Goal: Task Accomplishment & Management: Complete application form

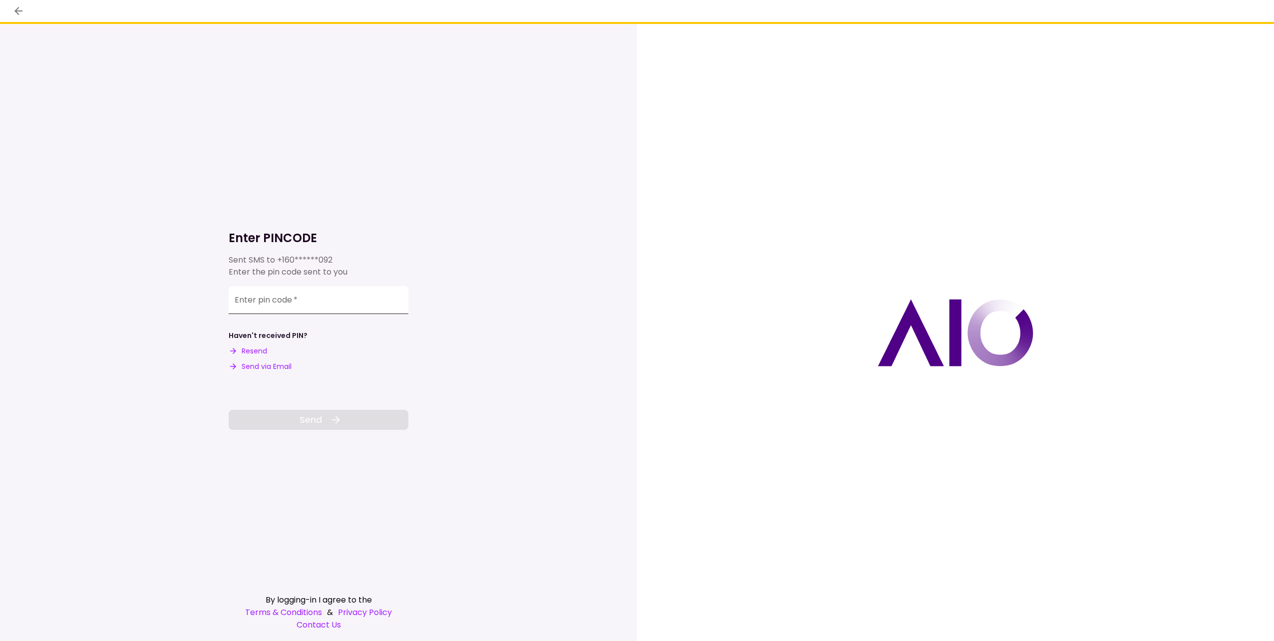
click at [296, 310] on input "Enter pin code   *" at bounding box center [319, 300] width 180 height 28
type input "*"
type input "******"
click at [291, 421] on button "Send" at bounding box center [319, 420] width 180 height 20
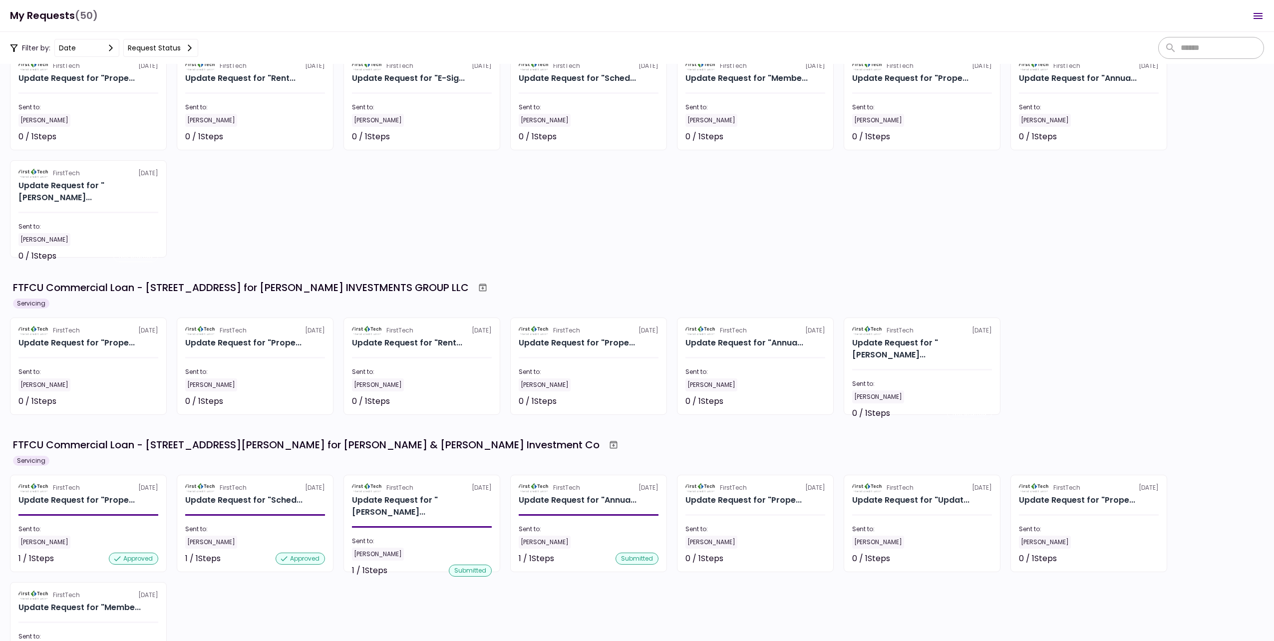
scroll to position [100, 0]
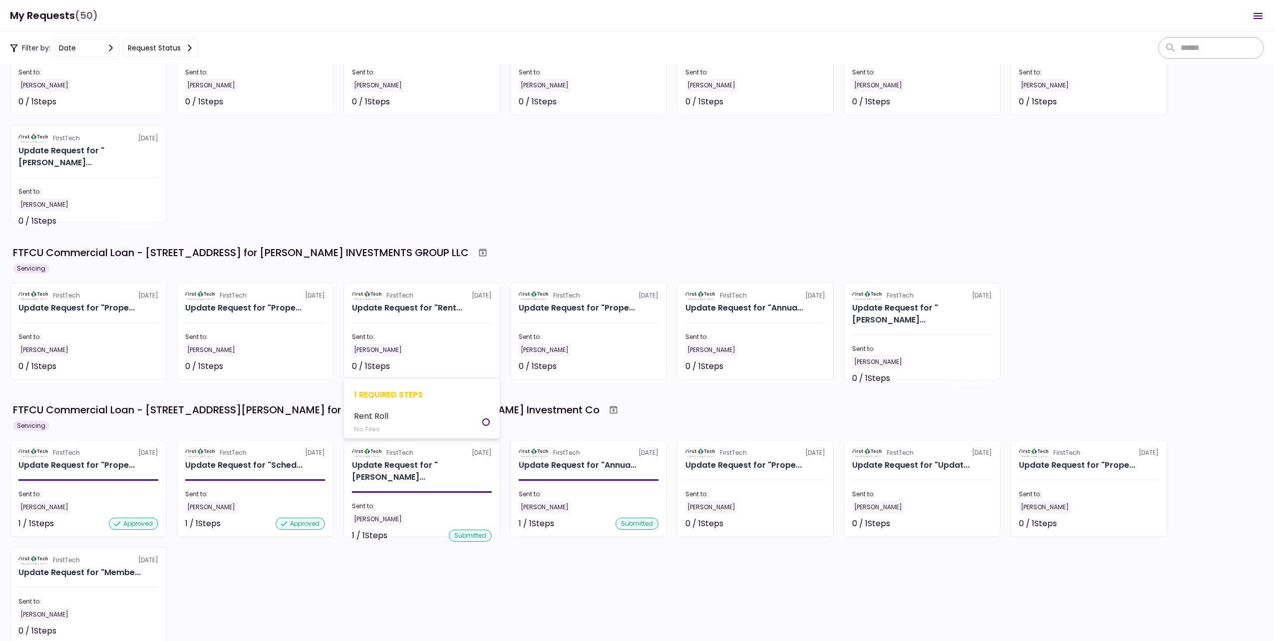
click at [429, 334] on div "Sent to:" at bounding box center [422, 336] width 140 height 9
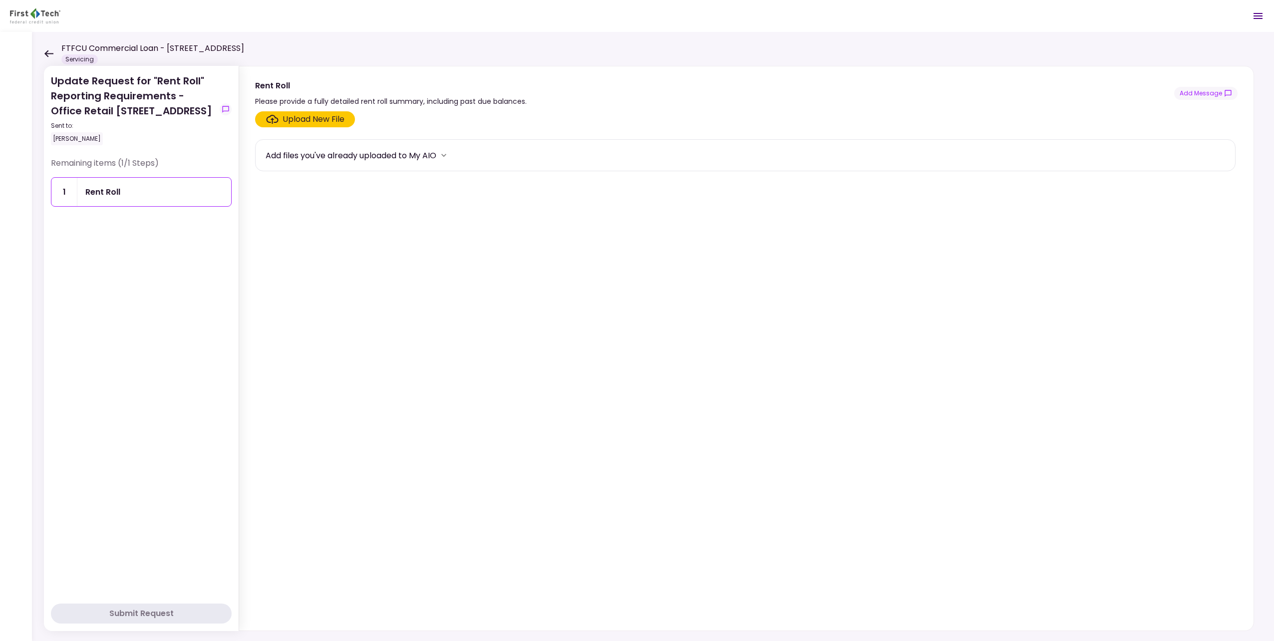
click at [311, 118] on div "Upload New File" at bounding box center [313, 119] width 62 height 12
click at [0, 0] on input "Upload New File" at bounding box center [0, 0] width 0 height 0
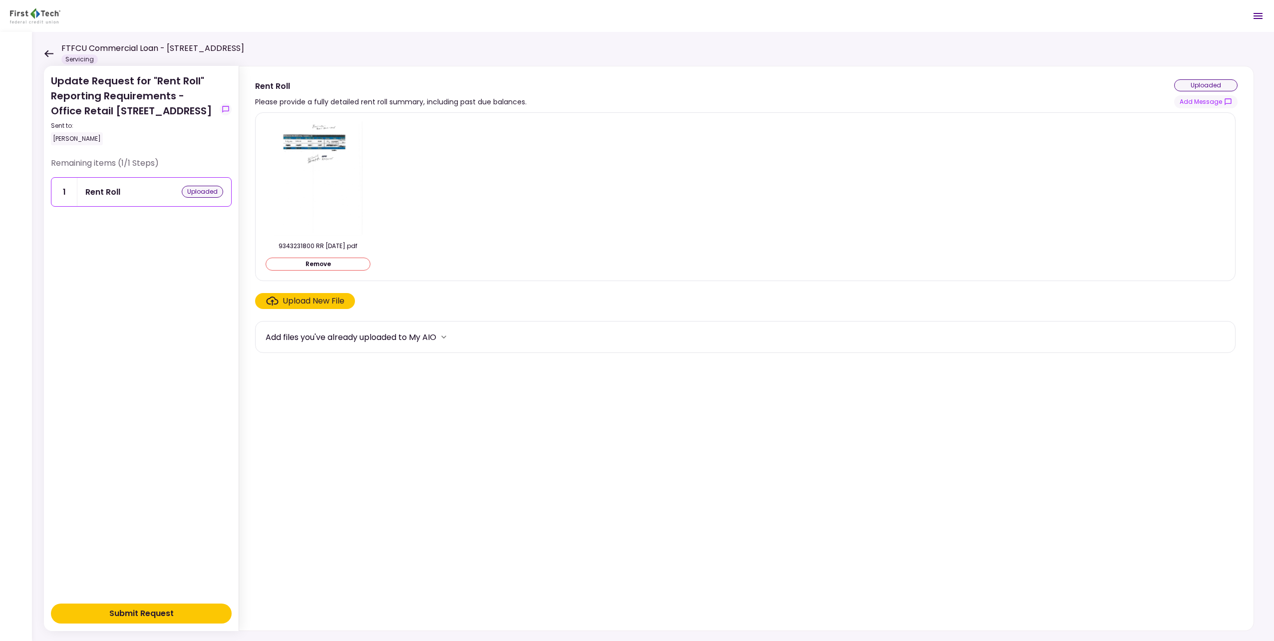
click at [184, 614] on button "Submit Request" at bounding box center [141, 613] width 181 height 20
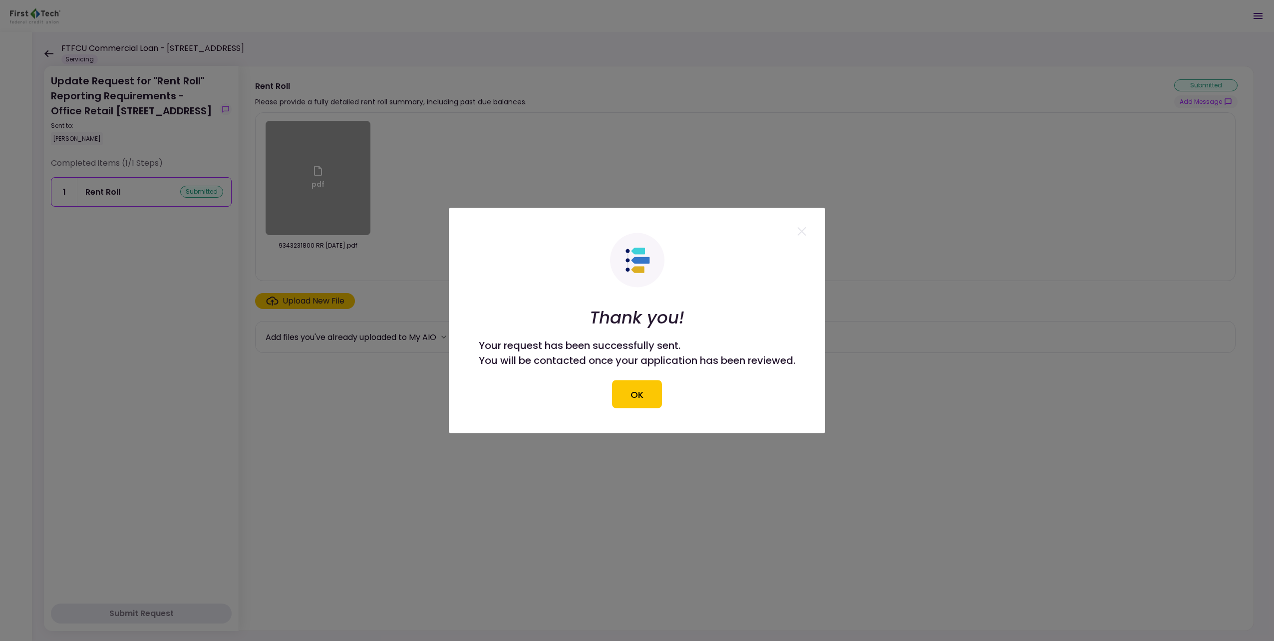
click at [647, 401] on button "OK" at bounding box center [637, 394] width 50 height 28
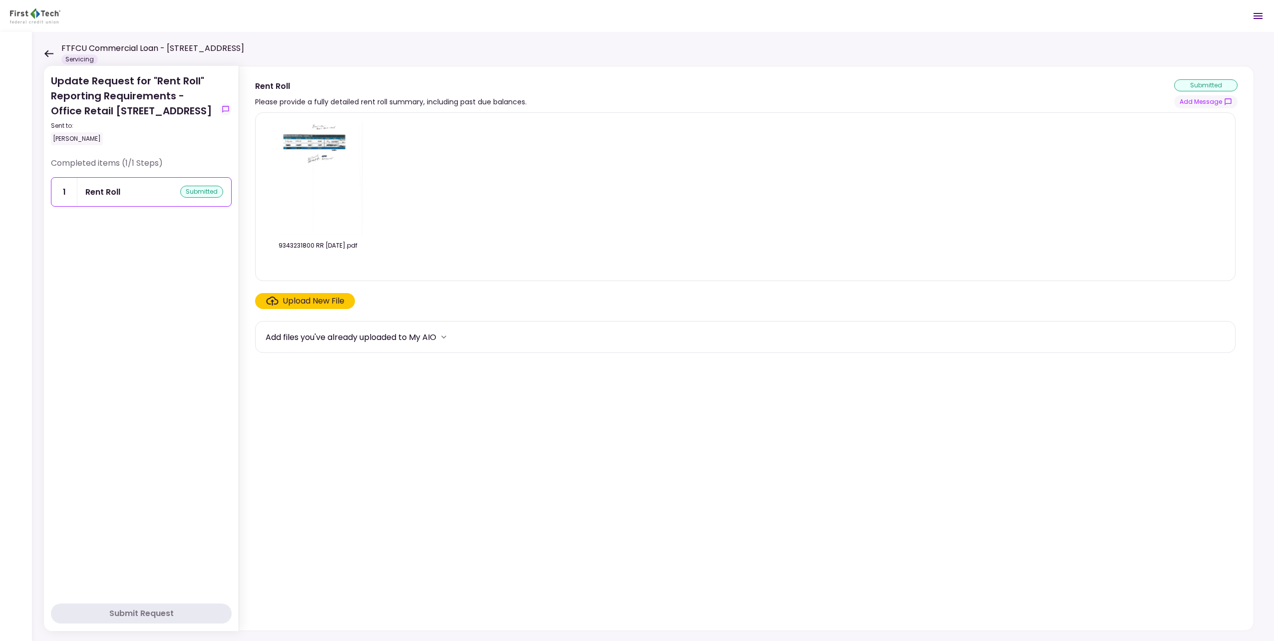
click at [45, 50] on icon at bounding box center [48, 53] width 9 height 7
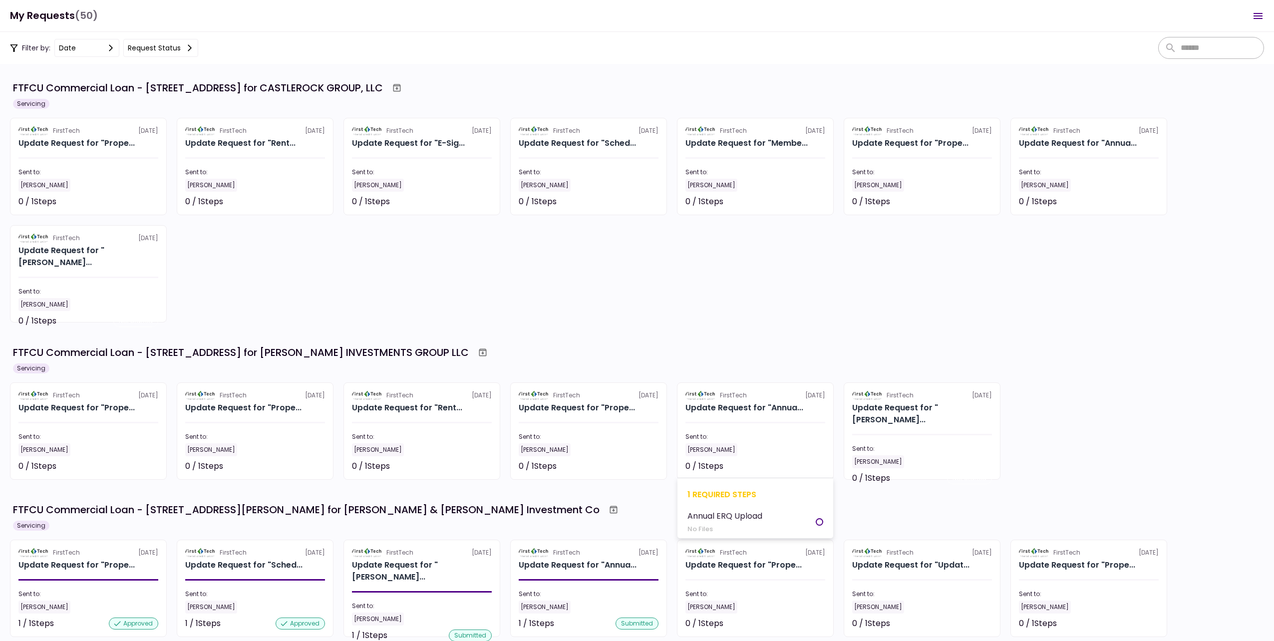
click at [793, 435] on div "Sent to:" at bounding box center [755, 436] width 140 height 9
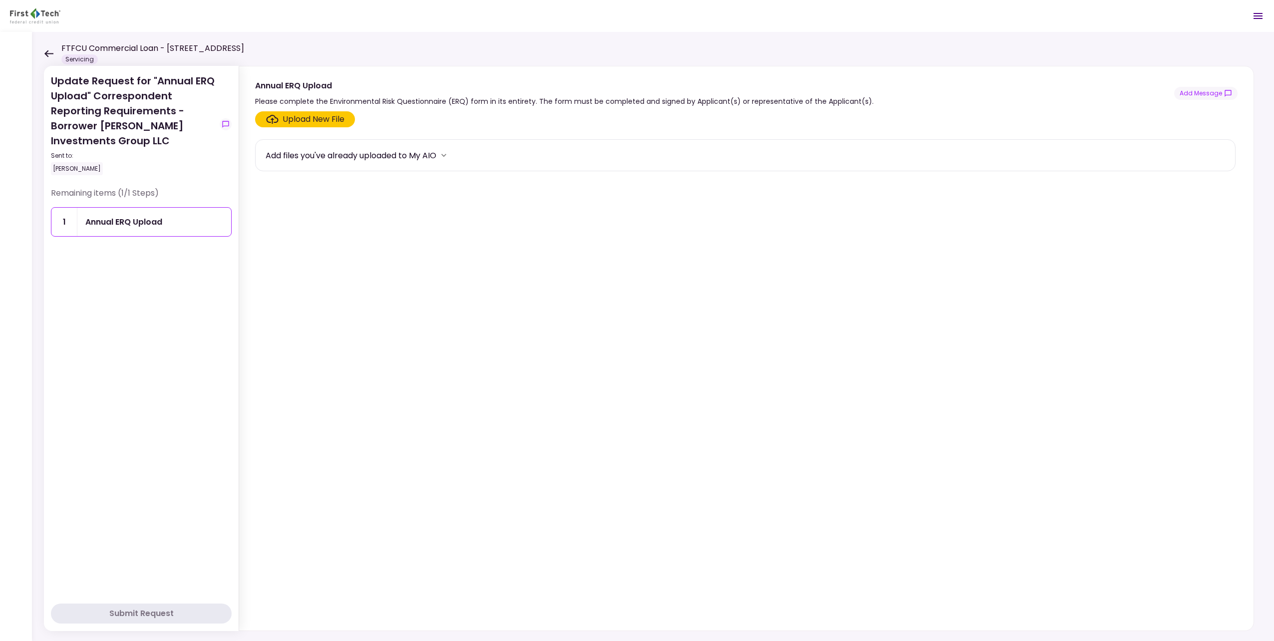
click at [304, 120] on div "Upload New File" at bounding box center [313, 119] width 62 height 12
click at [0, 0] on input "Upload New File" at bounding box center [0, 0] width 0 height 0
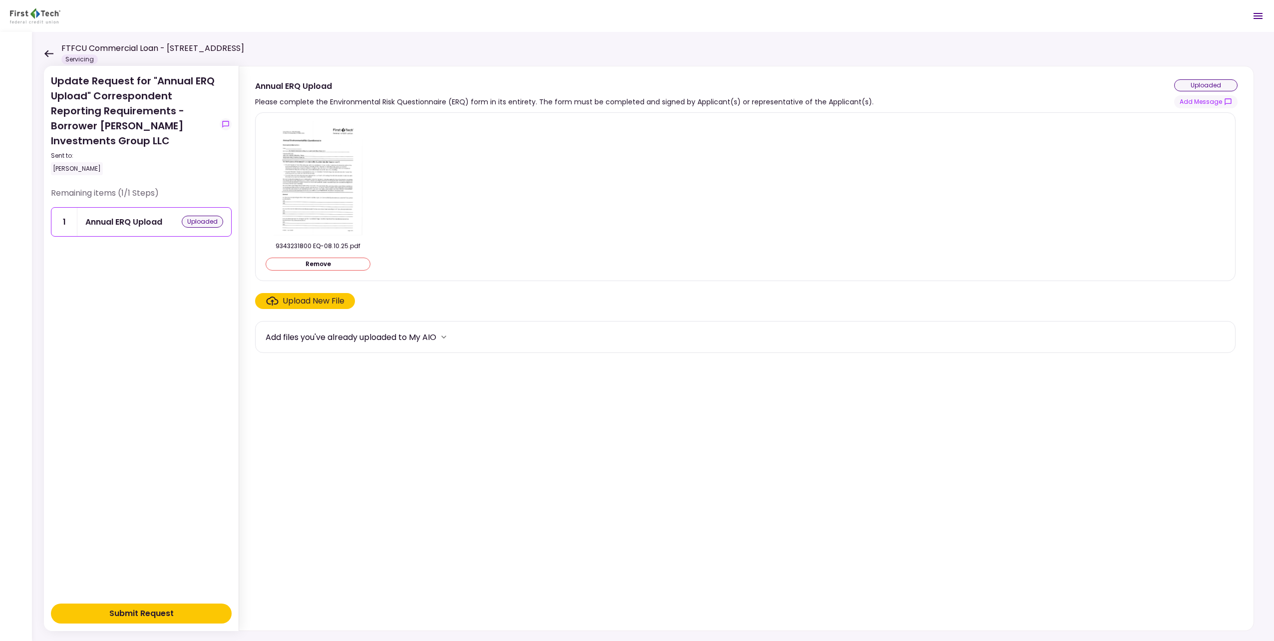
click at [309, 301] on div "Upload New File" at bounding box center [313, 301] width 62 height 12
click at [0, 0] on input "Upload New File" at bounding box center [0, 0] width 0 height 0
click at [165, 618] on div "Submit Request" at bounding box center [141, 613] width 64 height 12
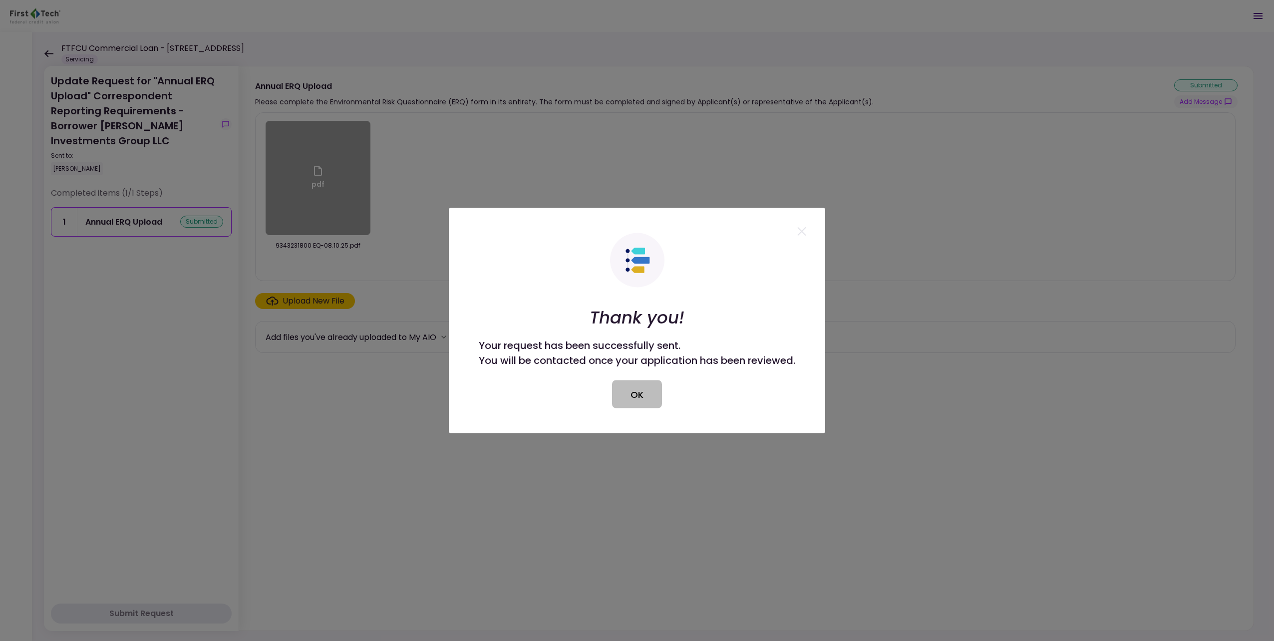
click at [620, 387] on button "OK" at bounding box center [637, 394] width 50 height 28
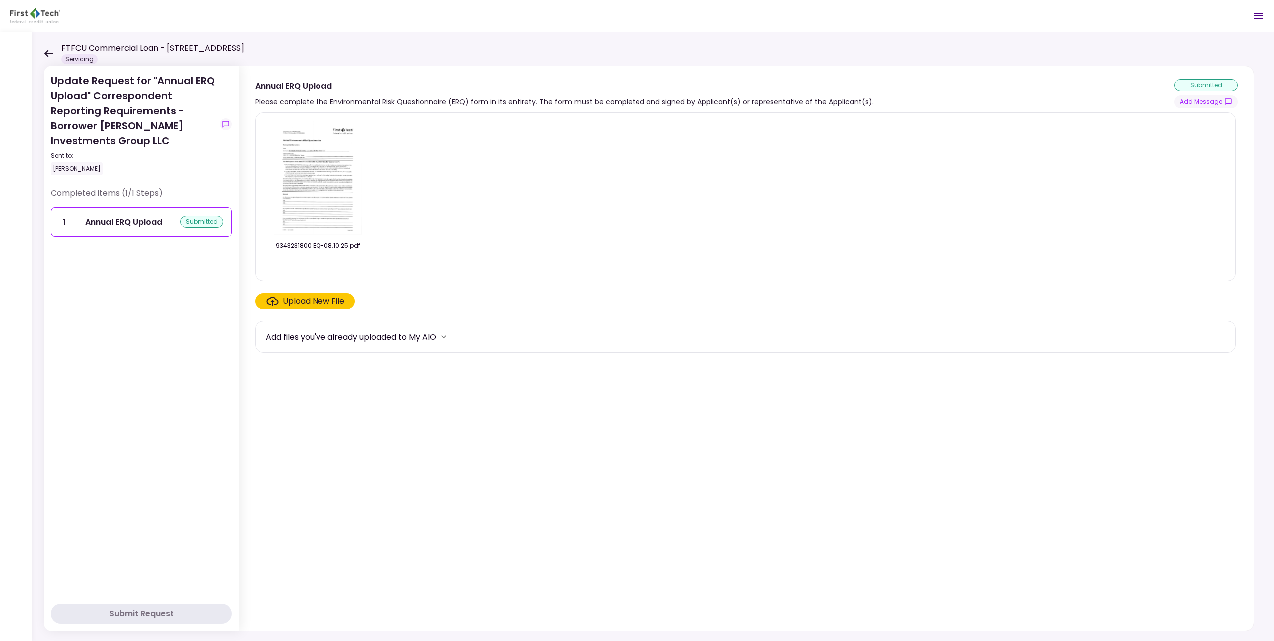
click at [43, 52] on div "Update Request for "Annual ERQ Upload" Correspondent Reporting Requirements - B…" at bounding box center [653, 336] width 1242 height 609
click at [49, 53] on icon at bounding box center [48, 53] width 9 height 7
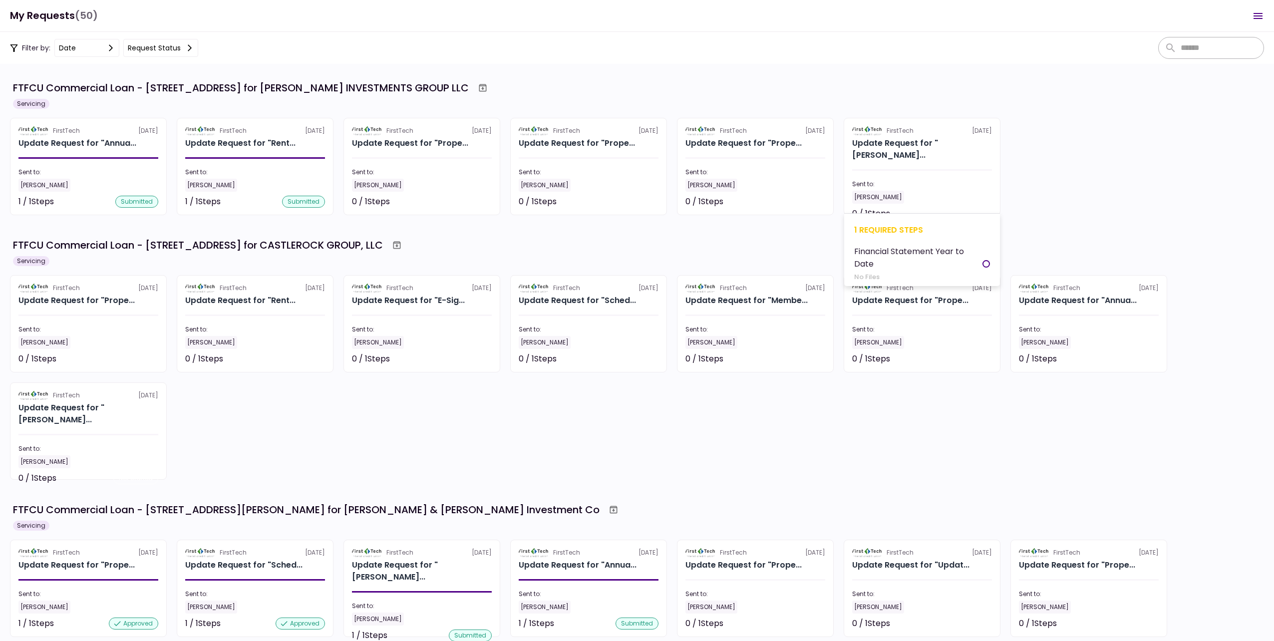
click at [906, 180] on div "Sent to:" at bounding box center [922, 184] width 140 height 9
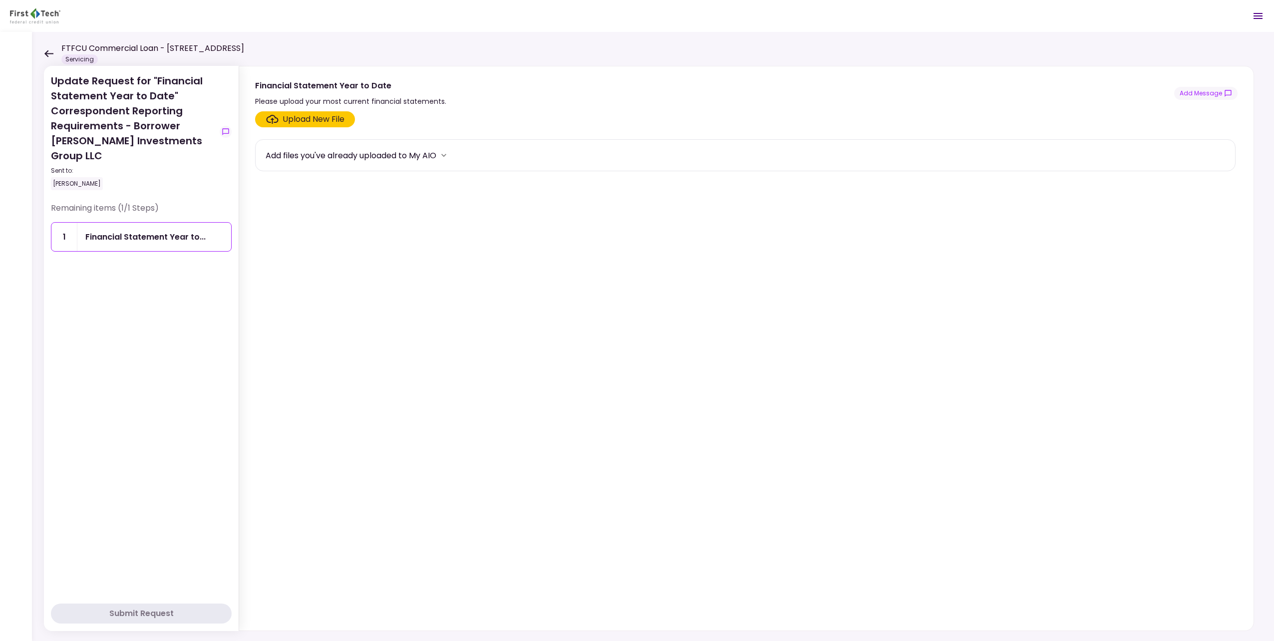
click at [302, 119] on div "Upload New File" at bounding box center [313, 119] width 62 height 12
click at [0, 0] on input "Upload New File" at bounding box center [0, 0] width 0 height 0
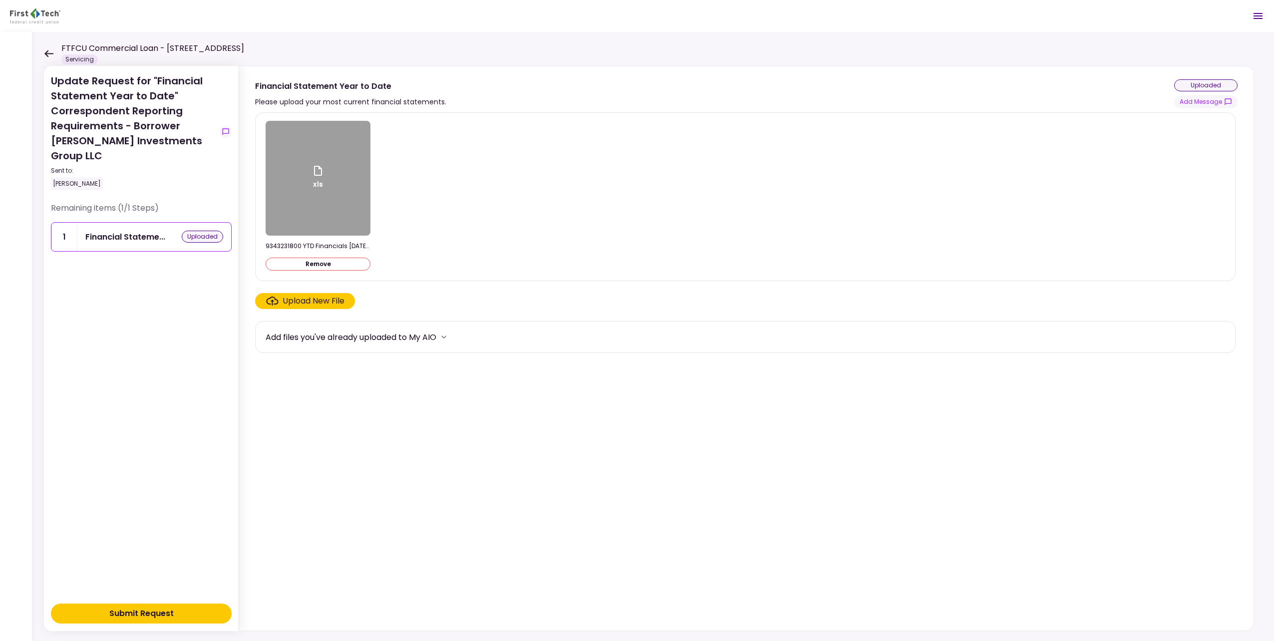
click at [162, 615] on div "Submit Request" at bounding box center [141, 613] width 64 height 12
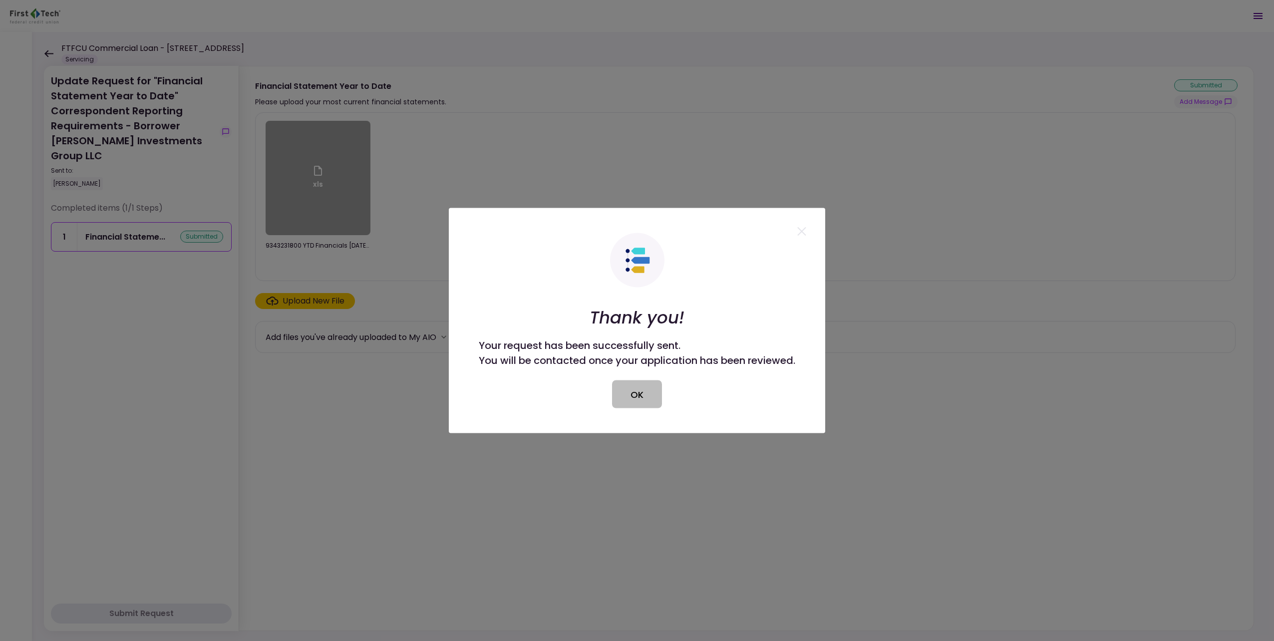
click at [635, 399] on button "OK" at bounding box center [637, 394] width 50 height 28
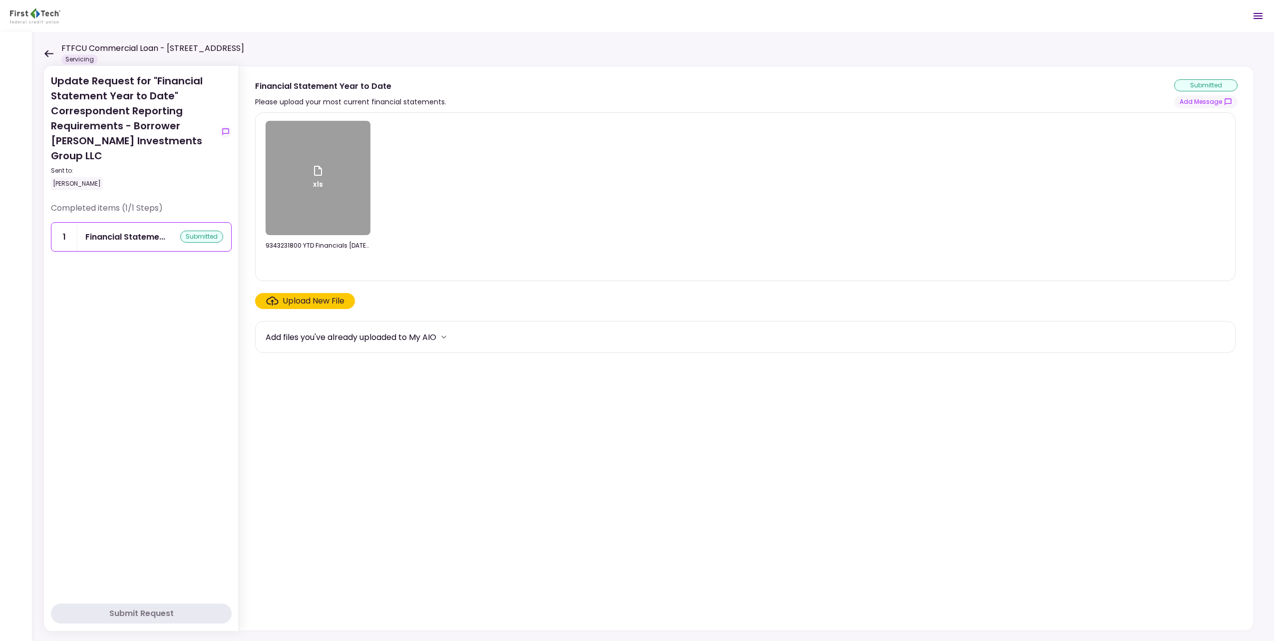
click at [48, 53] on icon at bounding box center [48, 53] width 9 height 7
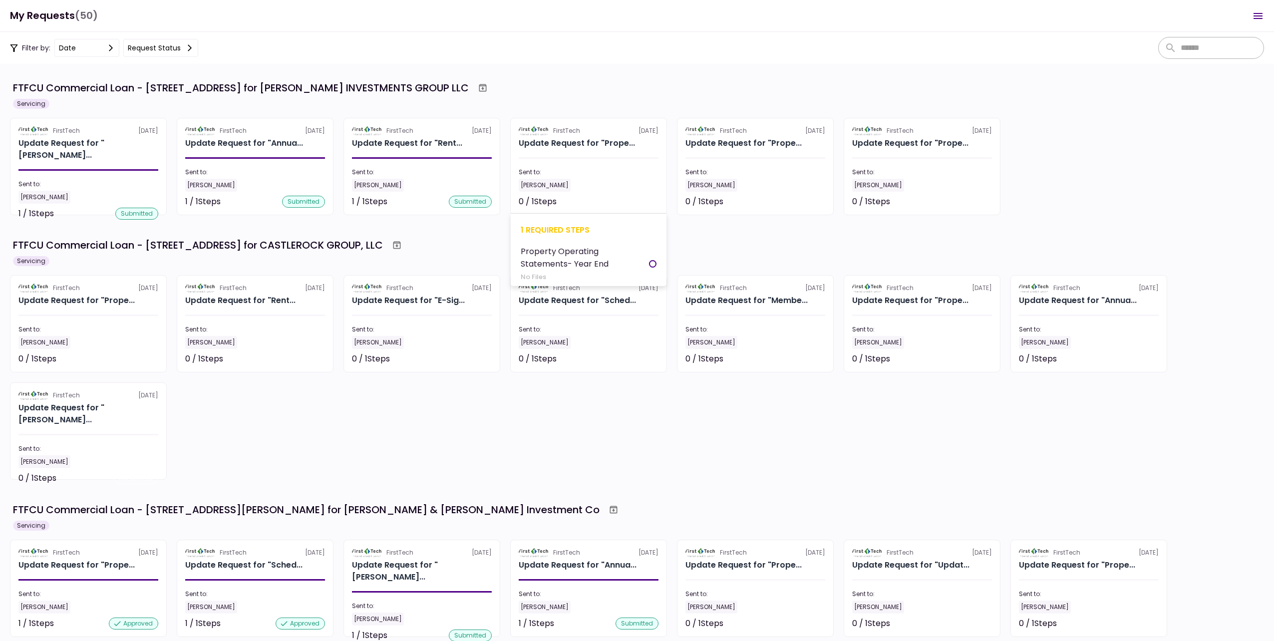
click at [593, 167] on section "FirstTech 3 Aug Update Request for "Prope... Sent to: Shanna Farquhar 0 / 1 Ste…" at bounding box center [588, 166] width 157 height 97
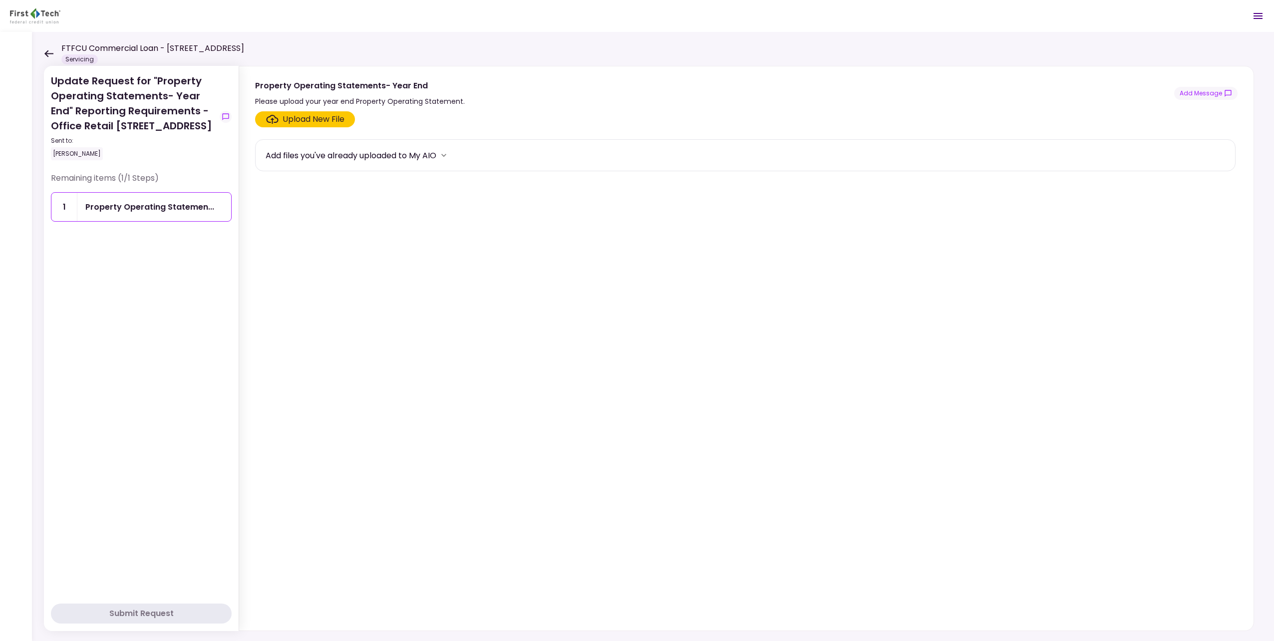
click at [310, 119] on div "Upload New File" at bounding box center [313, 119] width 62 height 12
click at [0, 0] on input "Upload New File" at bounding box center [0, 0] width 0 height 0
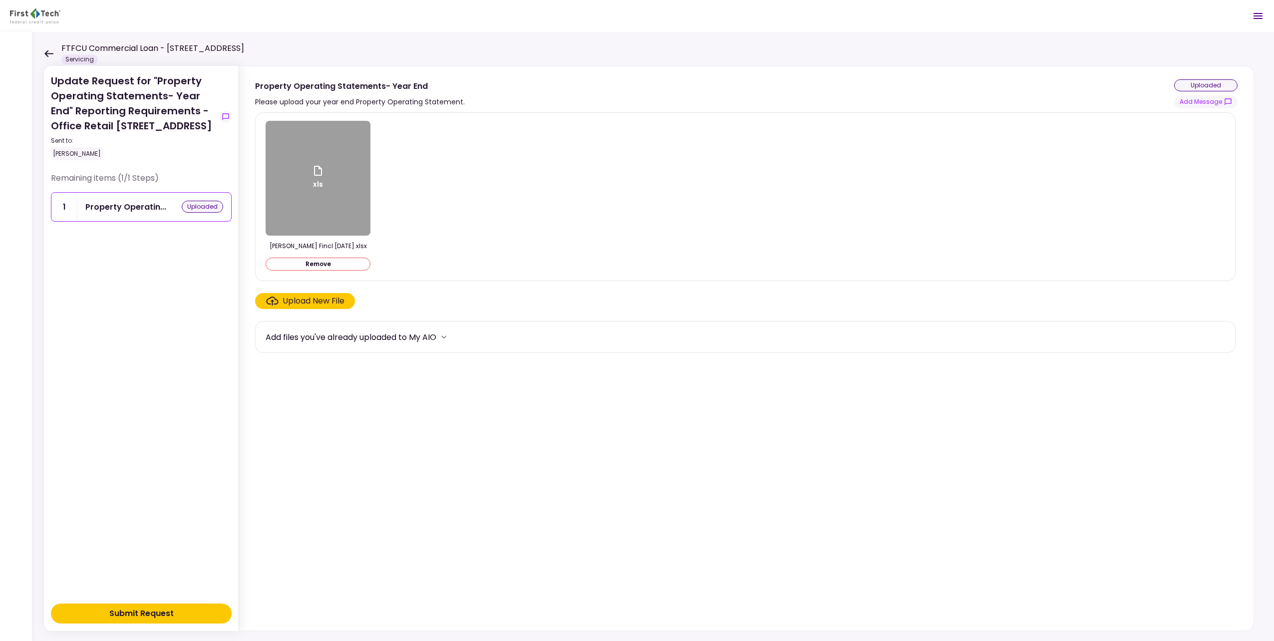
click at [197, 615] on button "Submit Request" at bounding box center [141, 613] width 181 height 20
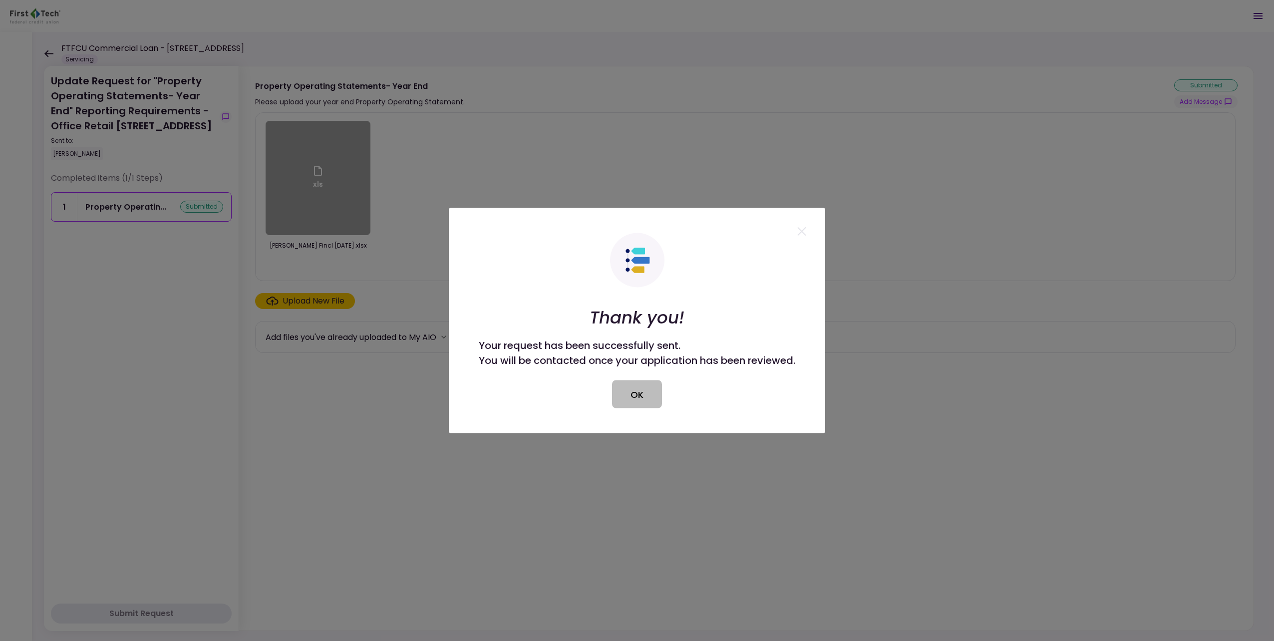
click at [641, 393] on button "OK" at bounding box center [637, 394] width 50 height 28
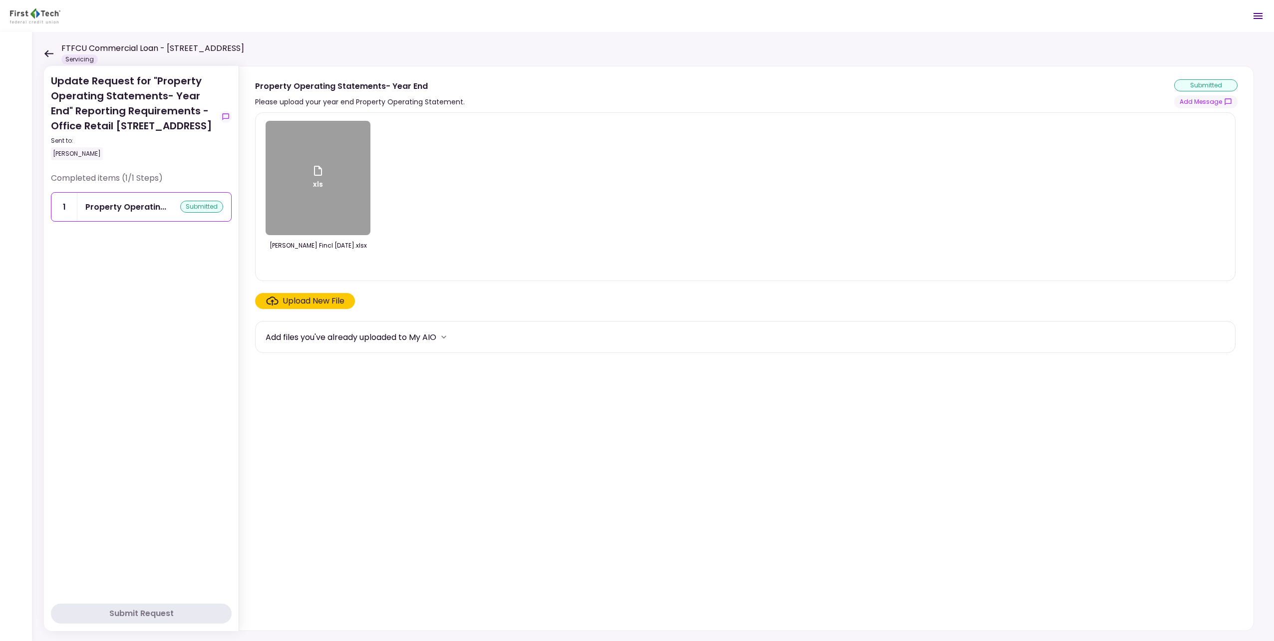
click at [51, 54] on icon at bounding box center [48, 53] width 9 height 7
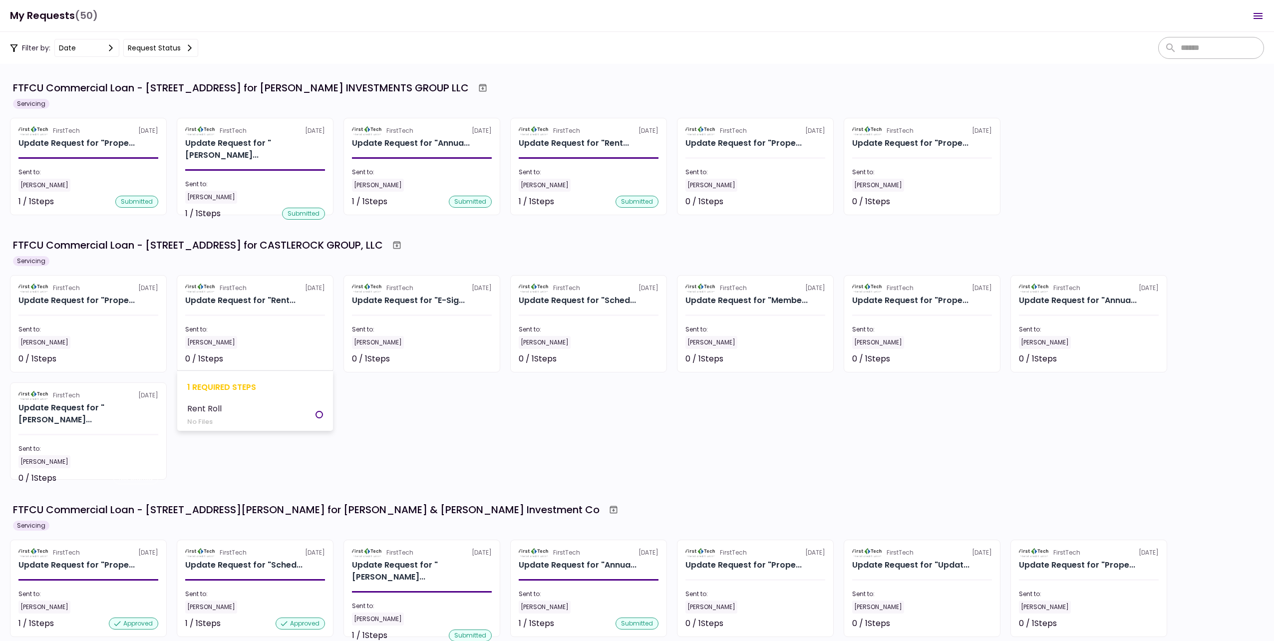
click at [288, 335] on div "Sent to: [PERSON_NAME]" at bounding box center [255, 337] width 140 height 24
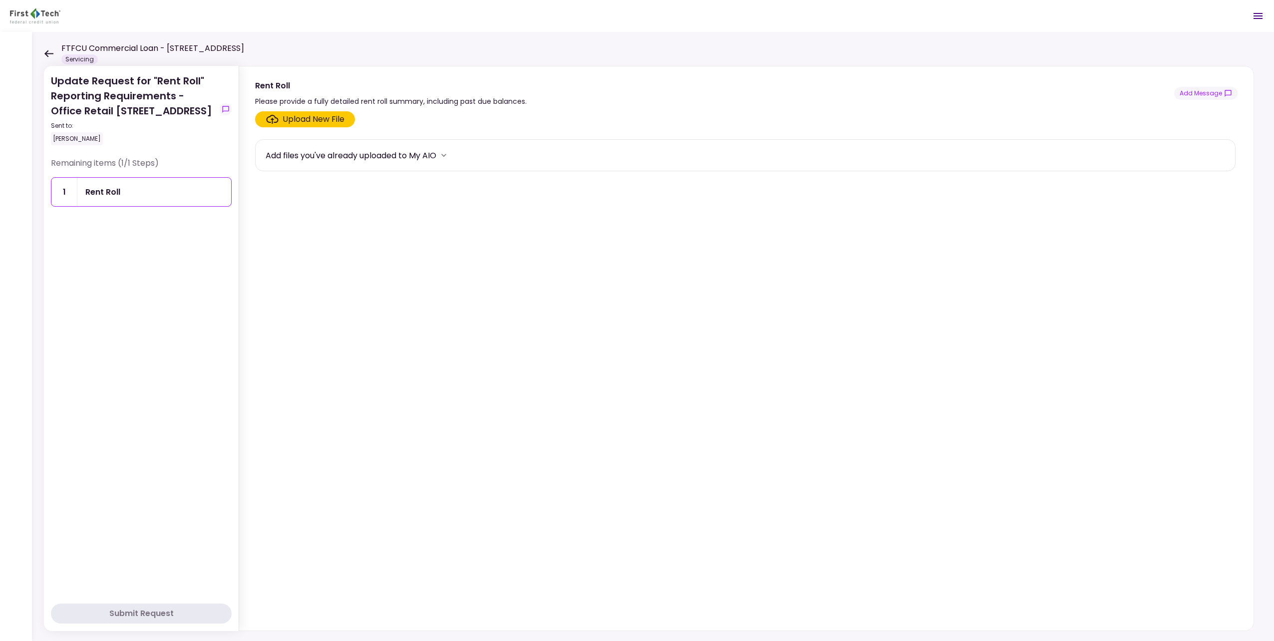
click at [311, 120] on div "Upload New File" at bounding box center [313, 119] width 62 height 12
click at [0, 0] on input "Upload New File" at bounding box center [0, 0] width 0 height 0
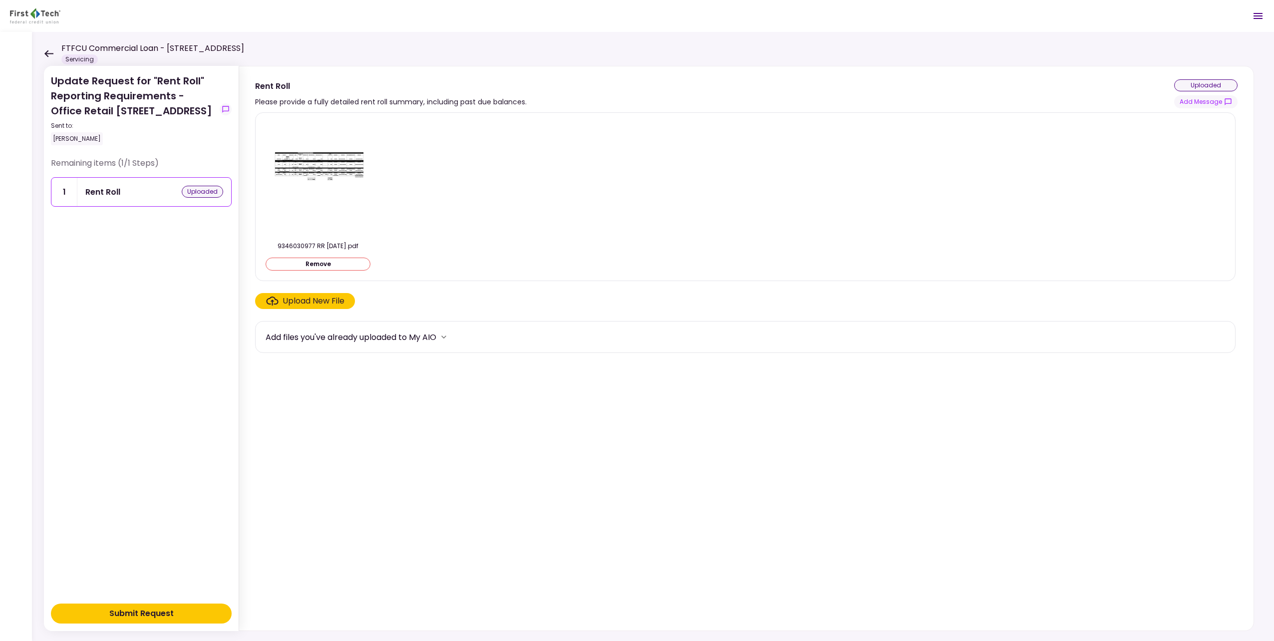
click at [180, 615] on button "Submit Request" at bounding box center [141, 613] width 181 height 20
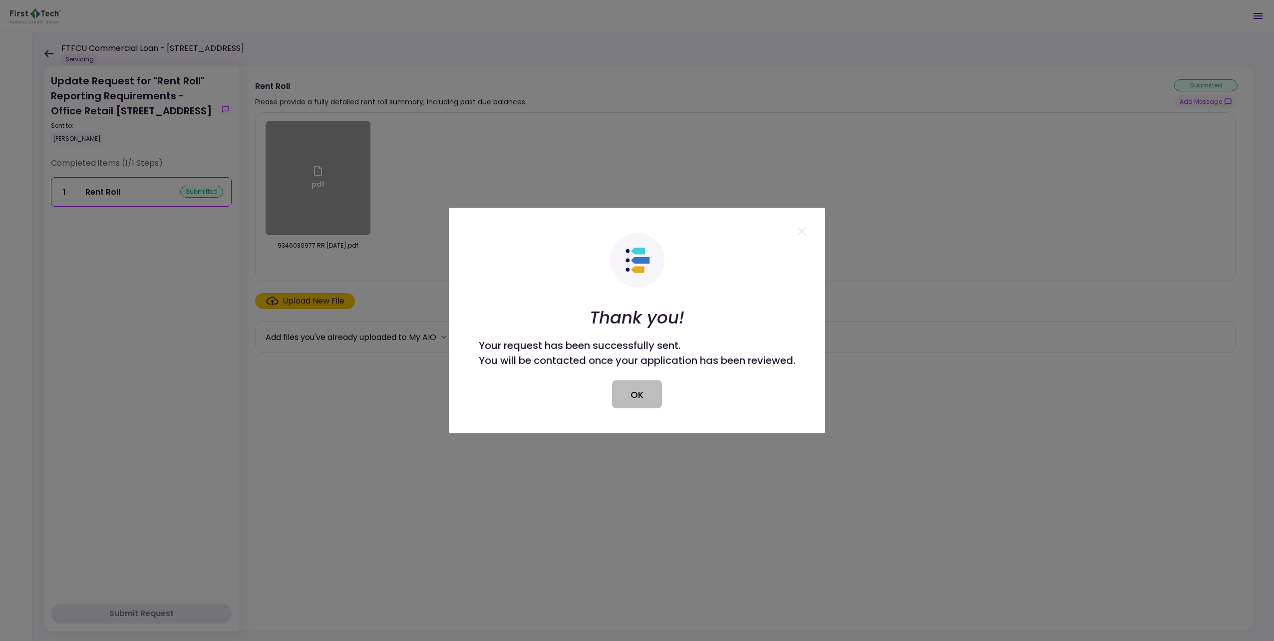
click at [617, 393] on button "OK" at bounding box center [637, 394] width 50 height 28
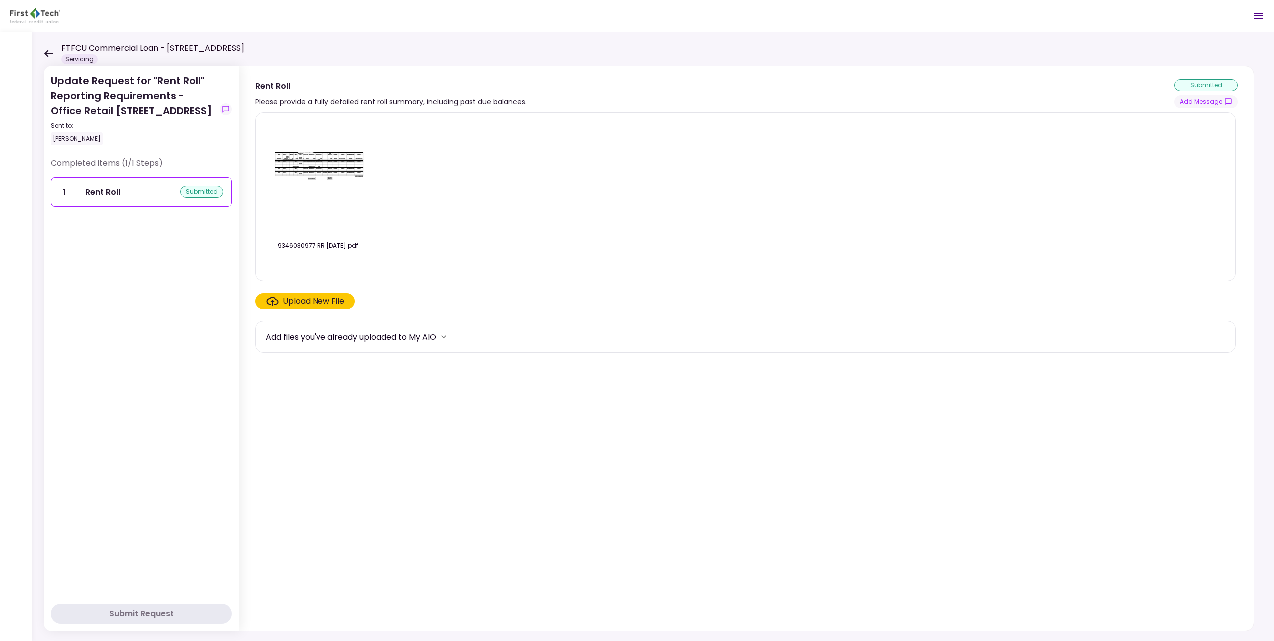
click at [50, 55] on icon at bounding box center [48, 53] width 9 height 7
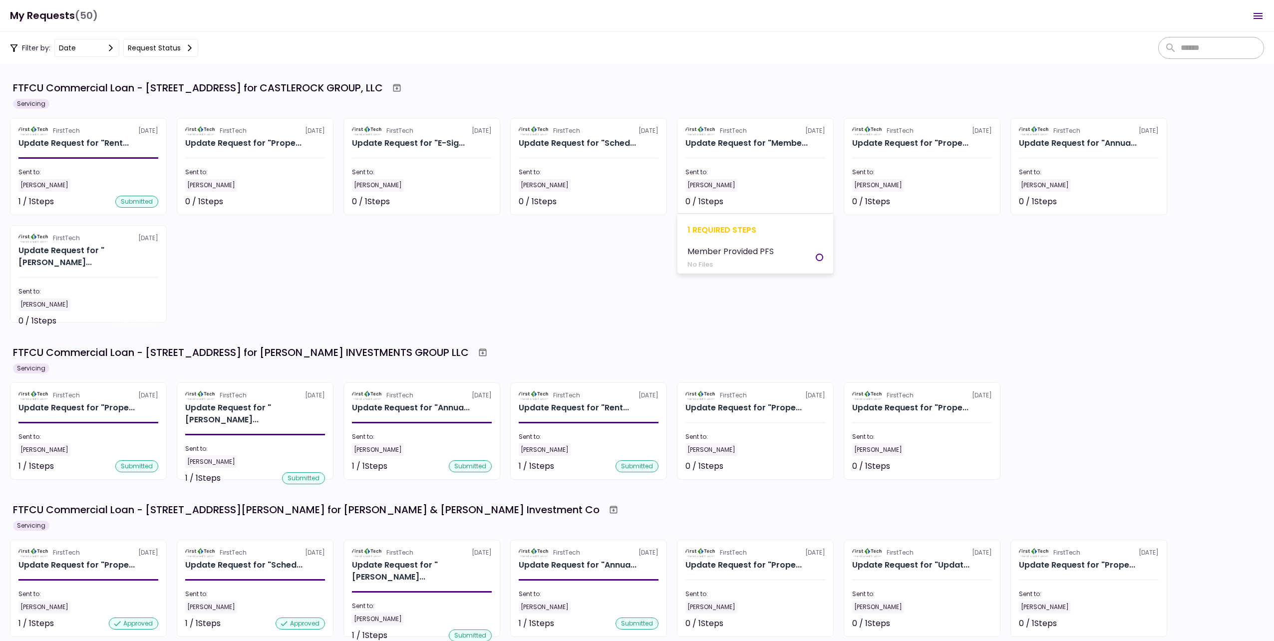
click at [746, 173] on div "Sent to:" at bounding box center [755, 172] width 140 height 9
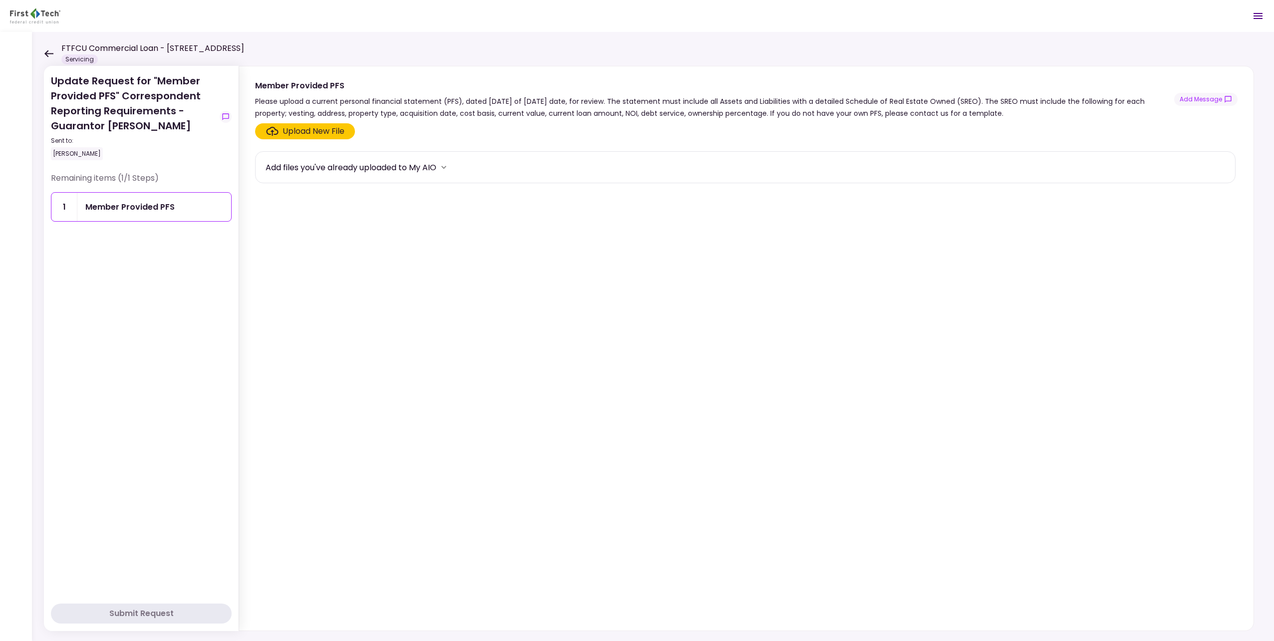
click at [297, 127] on div "Upload New File" at bounding box center [313, 131] width 62 height 12
click at [0, 0] on input "Upload New File" at bounding box center [0, 0] width 0 height 0
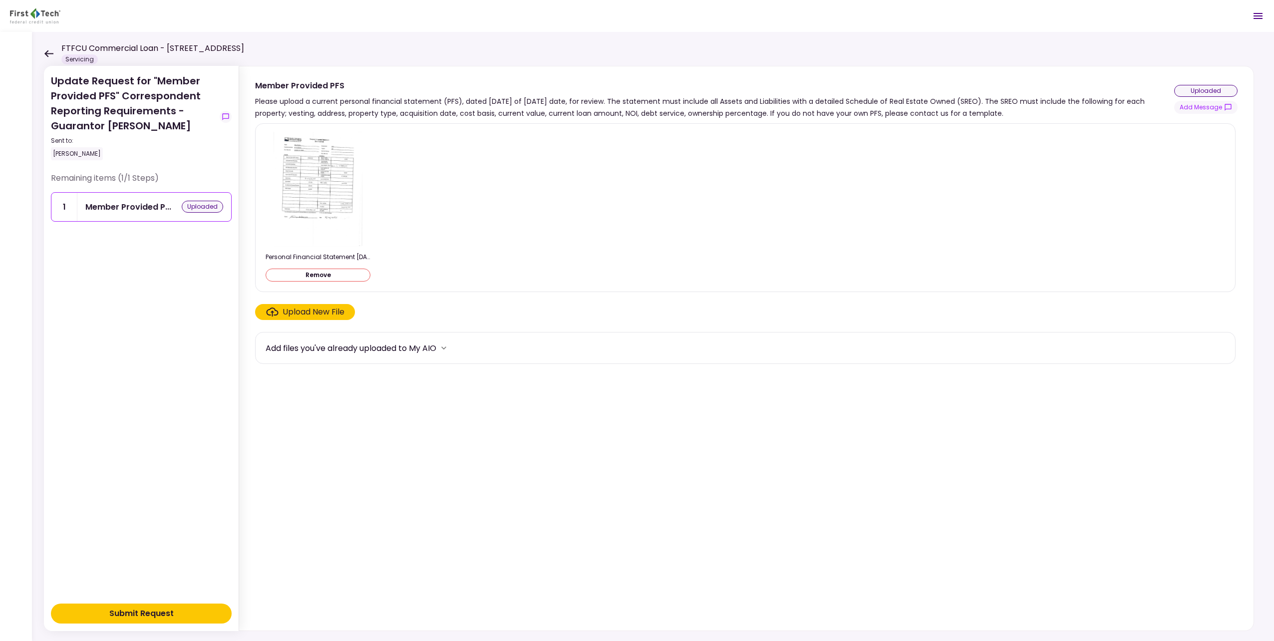
click at [180, 612] on button "Submit Request" at bounding box center [141, 613] width 181 height 20
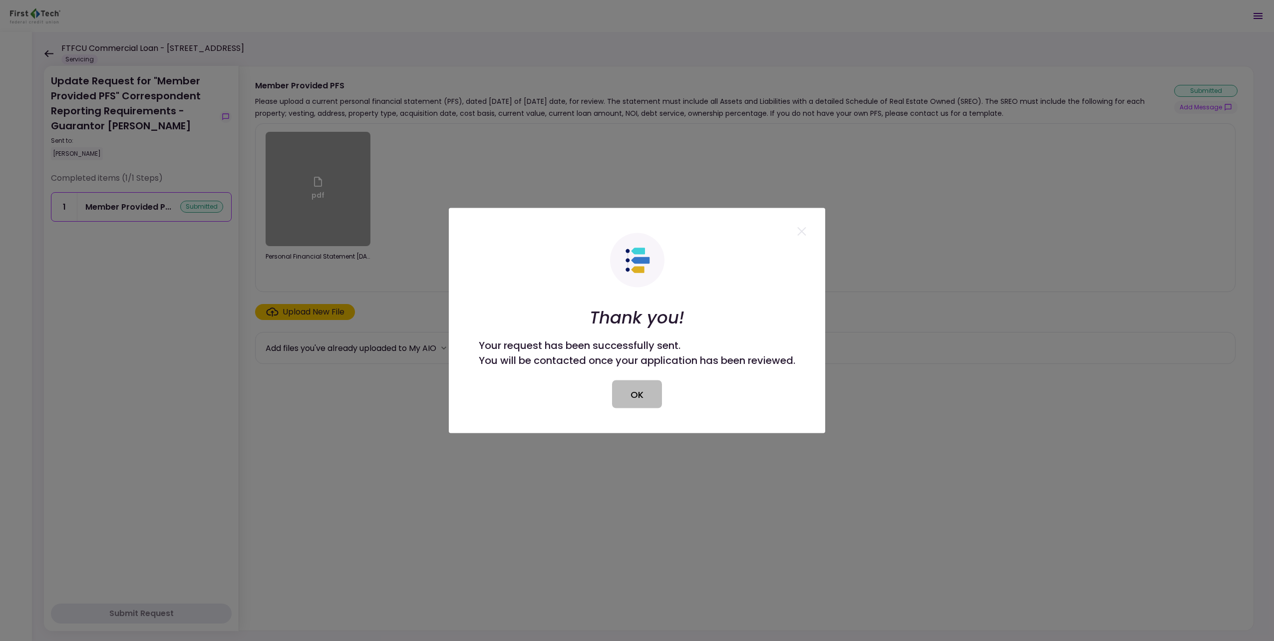
click at [639, 395] on button "OK" at bounding box center [637, 394] width 50 height 28
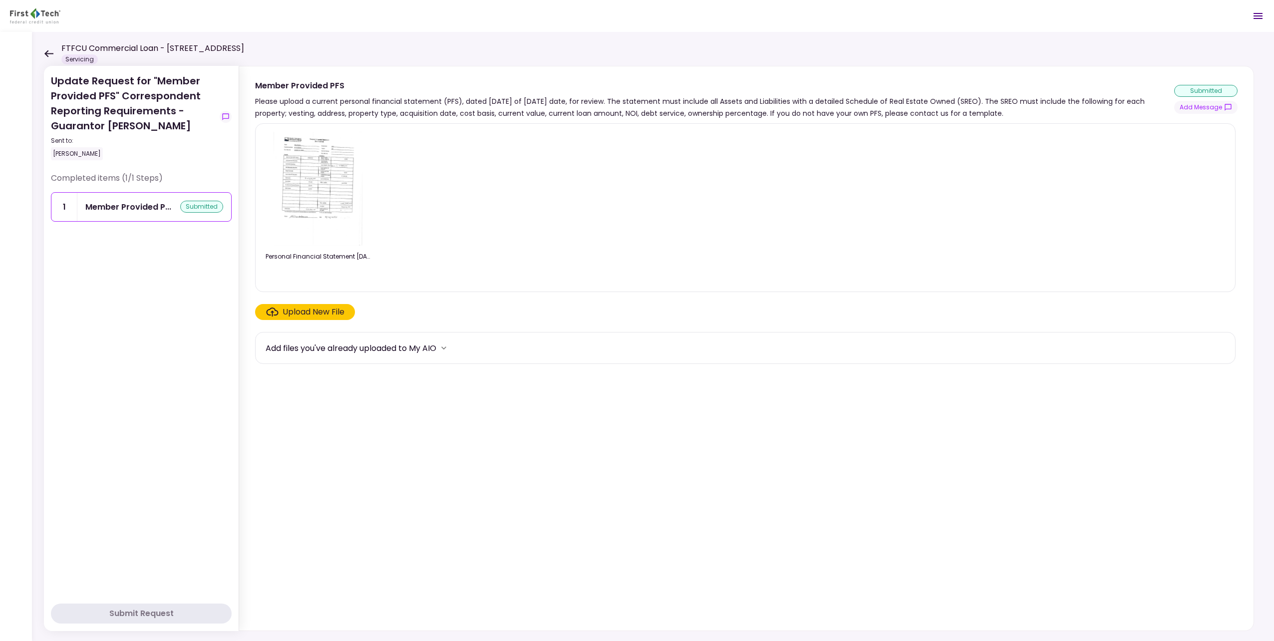
click at [50, 55] on icon at bounding box center [48, 53] width 9 height 7
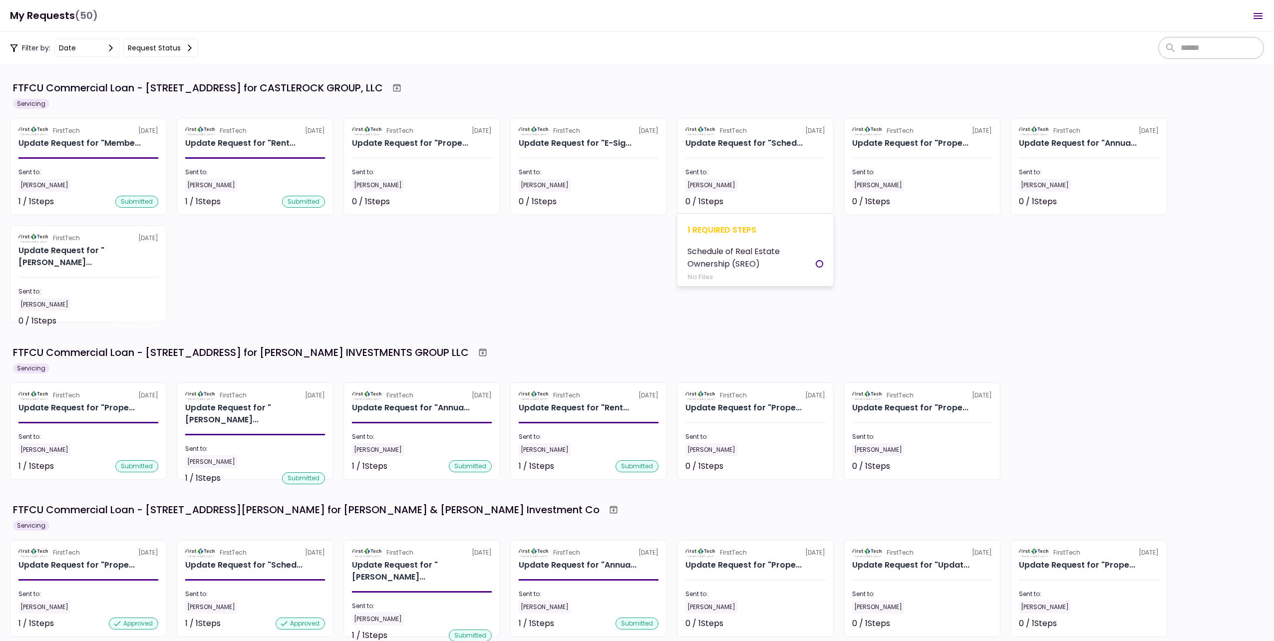
click at [755, 162] on section "FirstTech [DATE] Update Request for "Sched... Sent to: [PERSON_NAME] 0 / 1 Step…" at bounding box center [755, 166] width 157 height 97
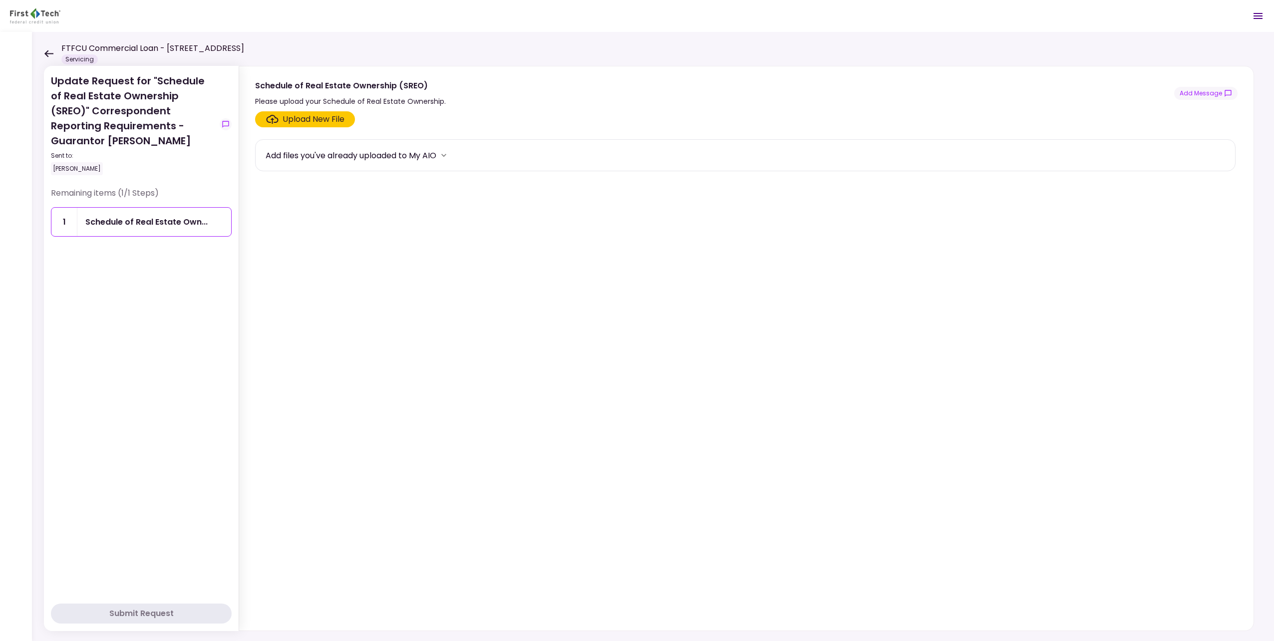
click at [291, 115] on div "Upload New File" at bounding box center [313, 119] width 62 height 12
click at [0, 0] on input "Upload New File" at bounding box center [0, 0] width 0 height 0
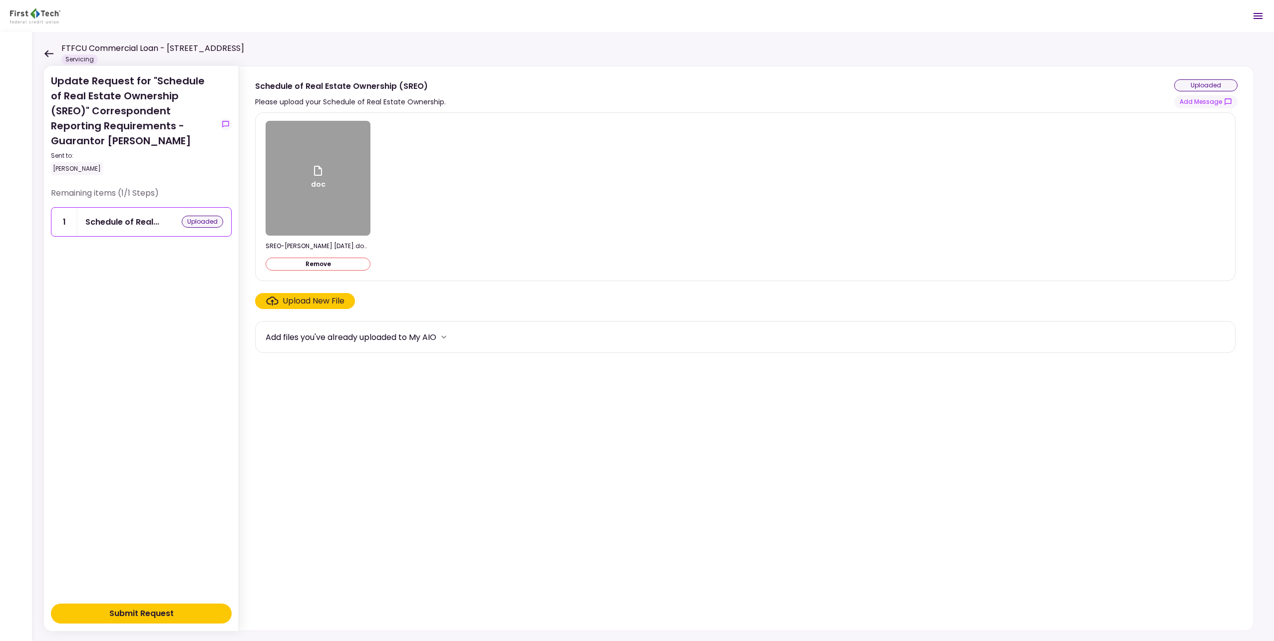
click at [168, 611] on div "Submit Request" at bounding box center [141, 613] width 64 height 12
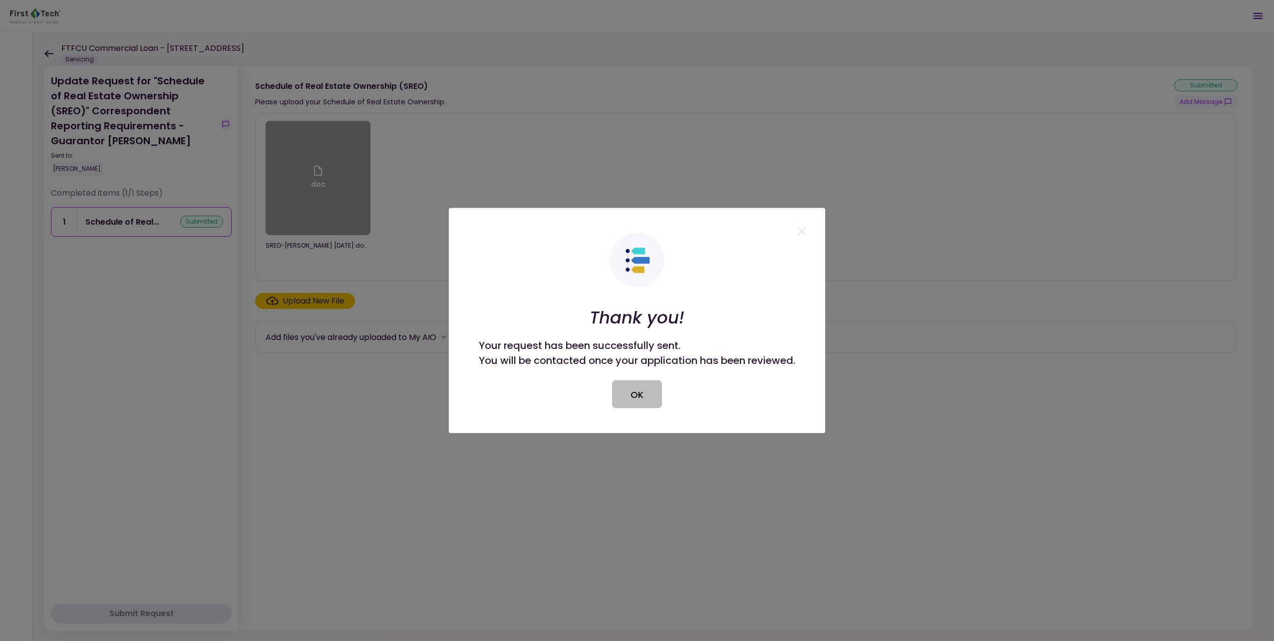
click at [645, 398] on button "OK" at bounding box center [637, 394] width 50 height 28
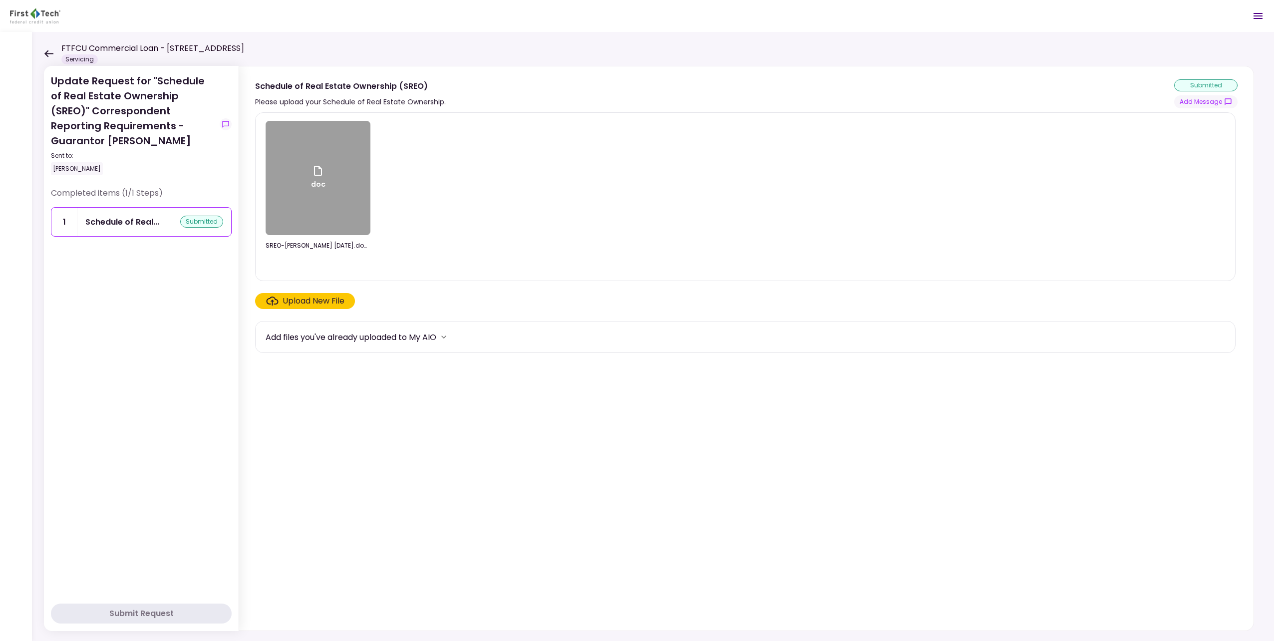
click at [49, 54] on icon at bounding box center [48, 53] width 9 height 7
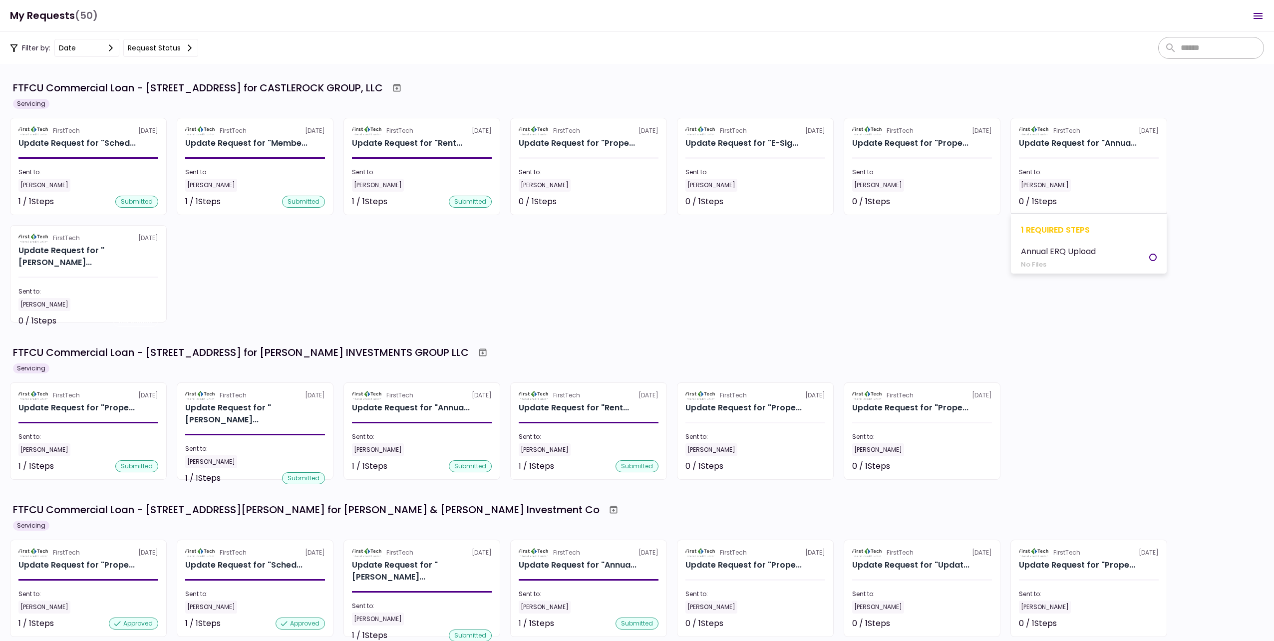
click at [1059, 184] on div "[PERSON_NAME]" at bounding box center [1045, 185] width 52 height 13
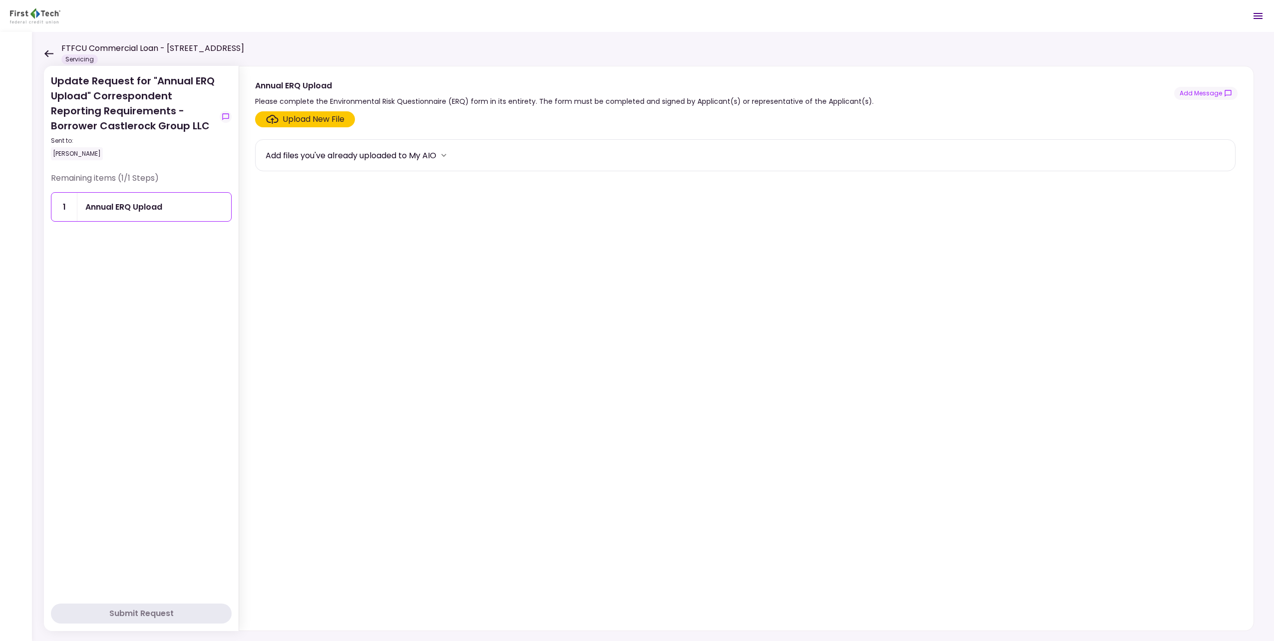
click at [317, 120] on div "Upload New File" at bounding box center [313, 119] width 62 height 12
click at [0, 0] on input "Upload New File" at bounding box center [0, 0] width 0 height 0
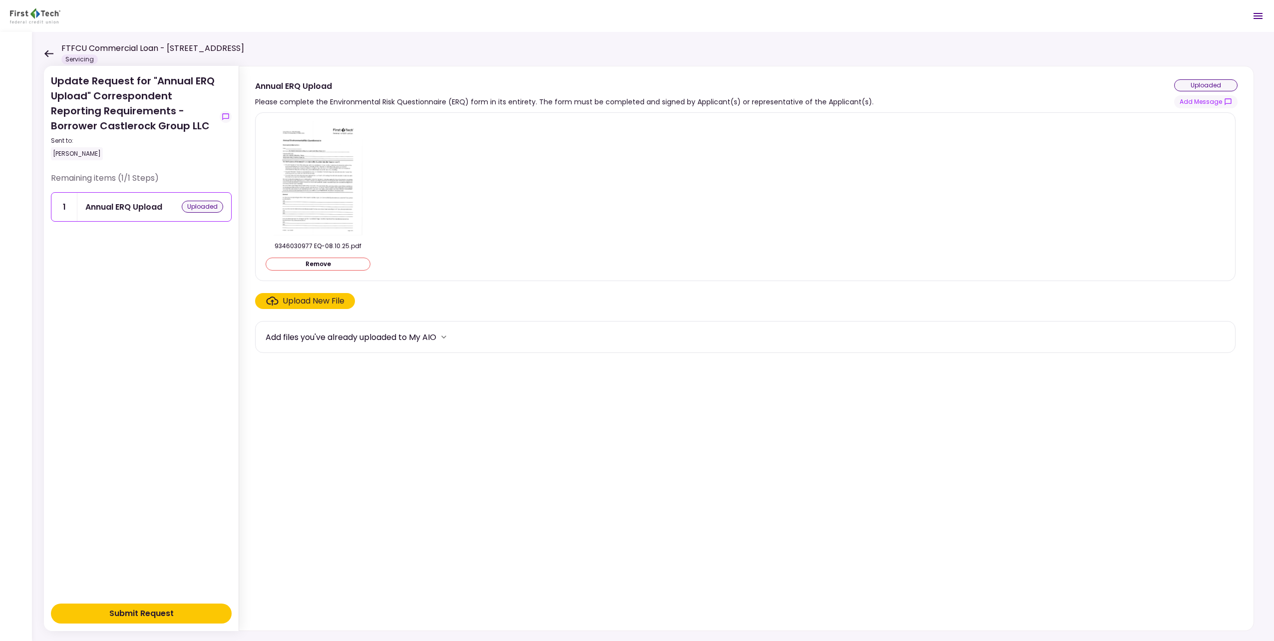
click at [187, 615] on button "Submit Request" at bounding box center [141, 613] width 181 height 20
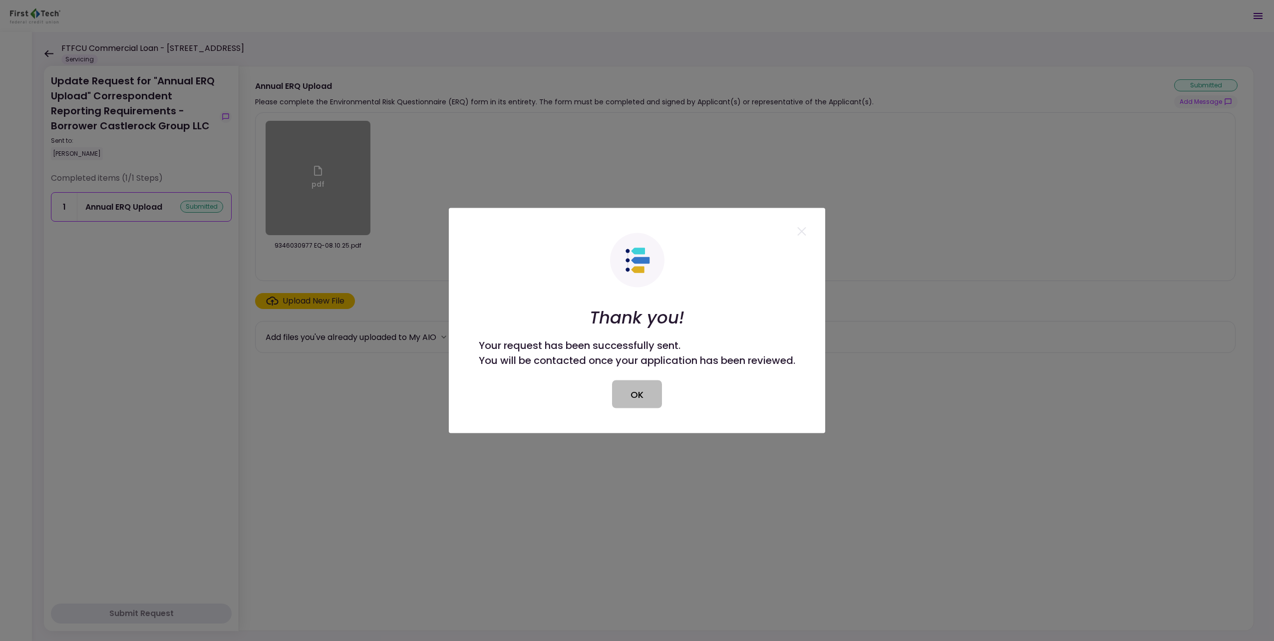
click at [641, 402] on button "OK" at bounding box center [637, 394] width 50 height 28
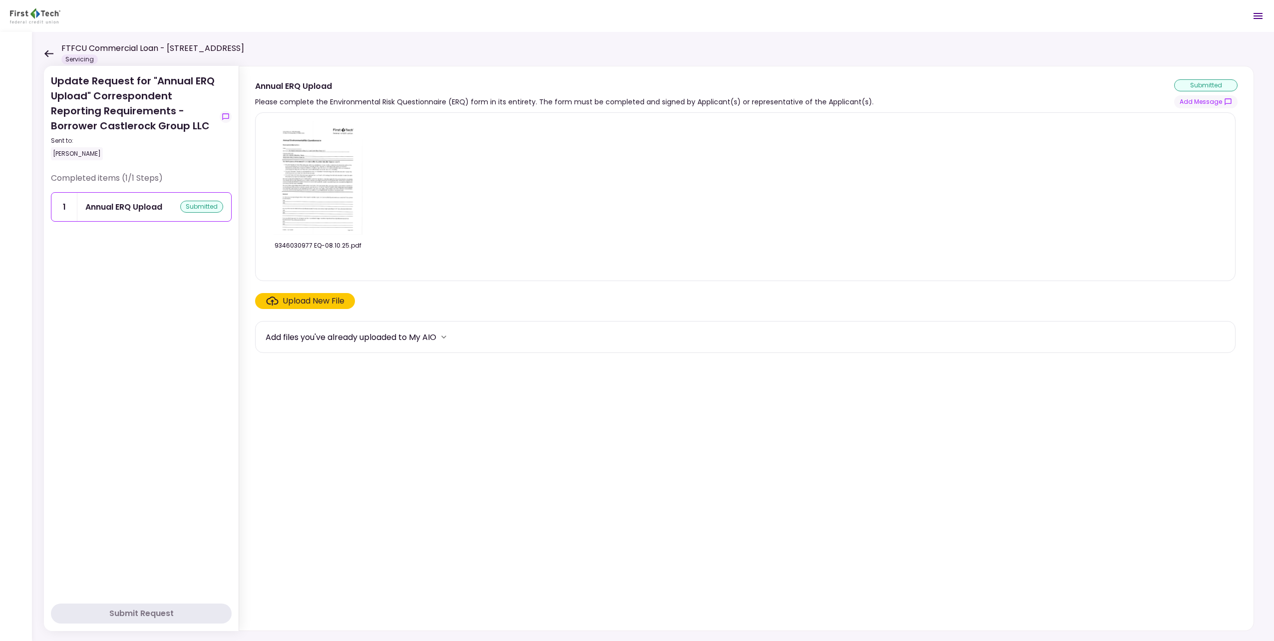
click at [47, 53] on icon at bounding box center [48, 53] width 9 height 7
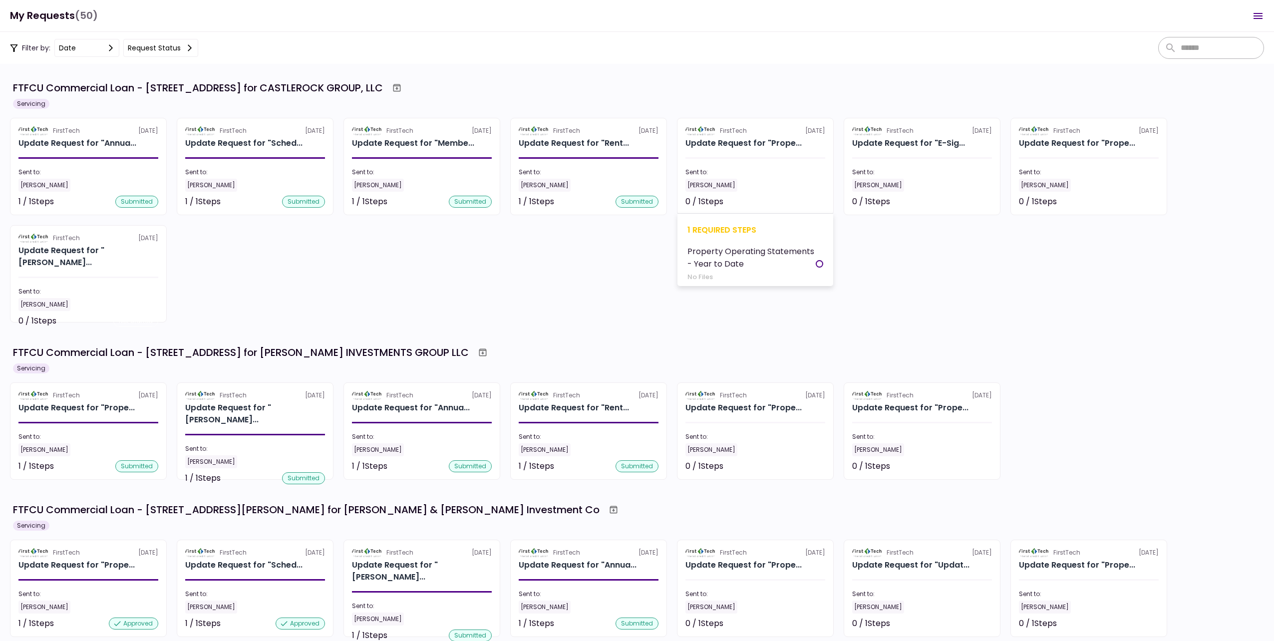
click at [742, 168] on div "Sent to:" at bounding box center [755, 172] width 140 height 9
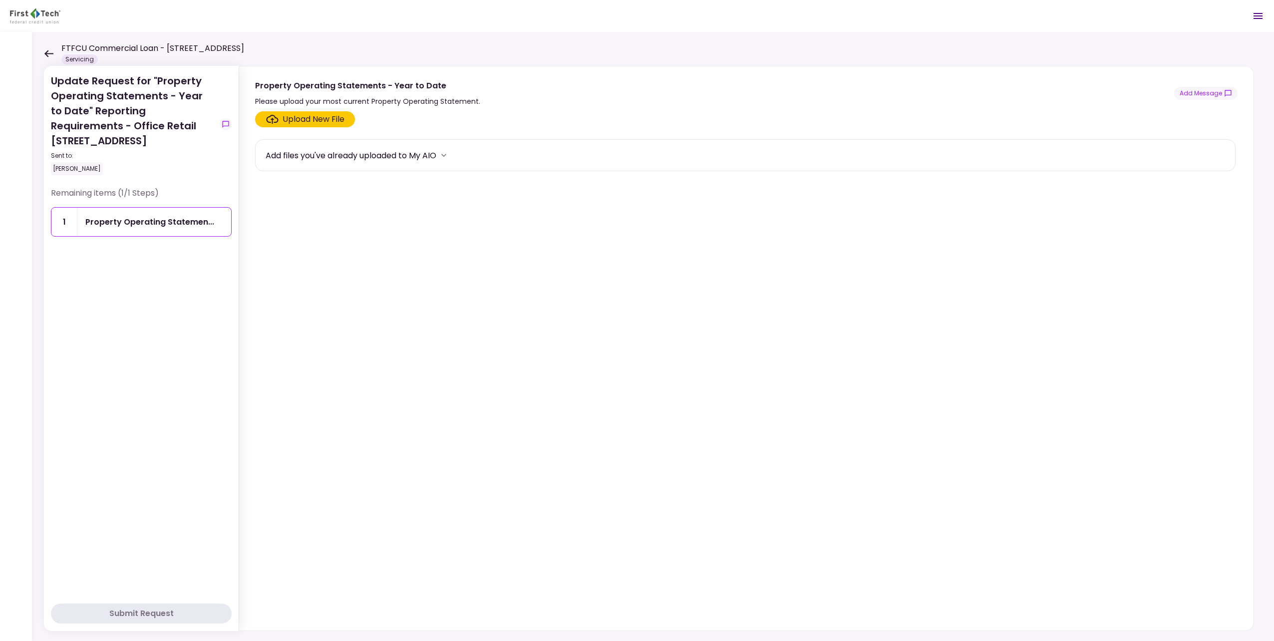
click at [306, 122] on div "Upload New File" at bounding box center [313, 119] width 62 height 12
click at [0, 0] on input "Upload New File" at bounding box center [0, 0] width 0 height 0
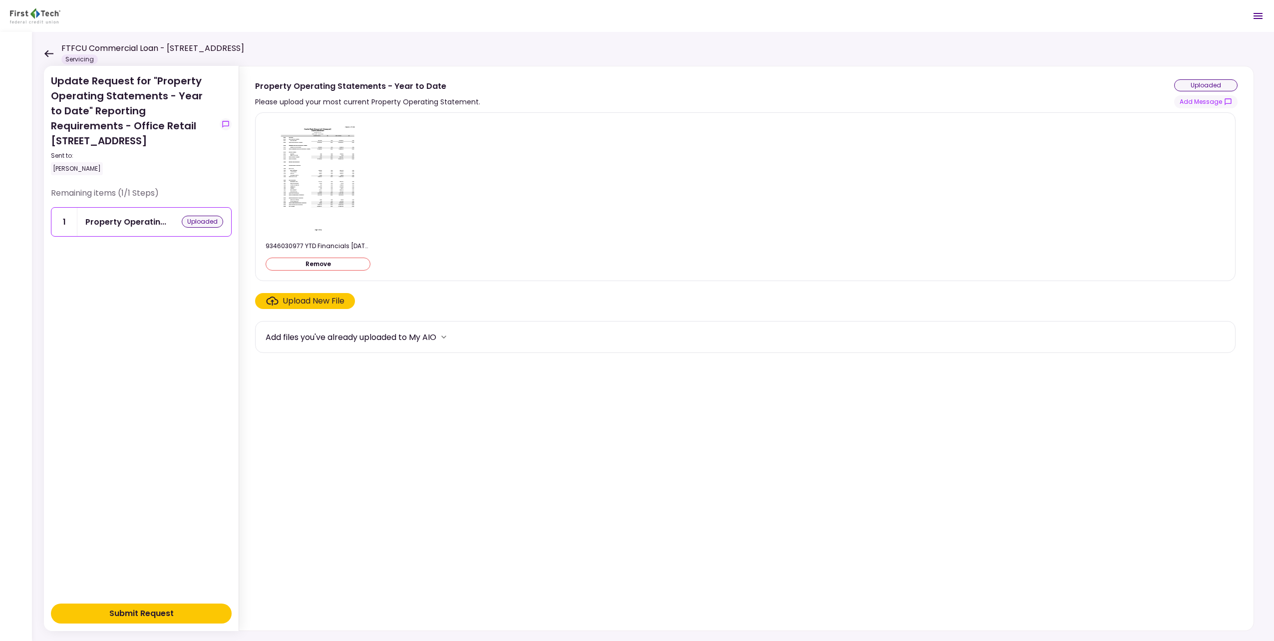
click at [159, 616] on div "Submit Request" at bounding box center [141, 613] width 64 height 12
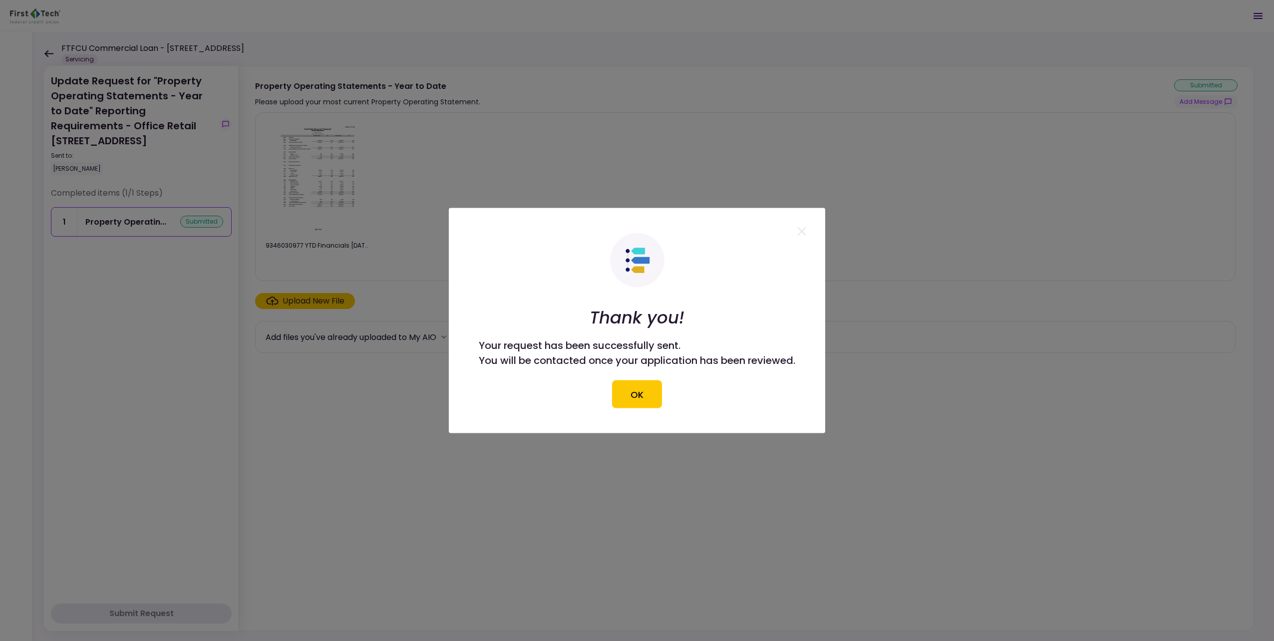
drag, startPoint x: 644, startPoint y: 395, endPoint x: 385, endPoint y: 259, distance: 293.1
click at [644, 395] on button "OK" at bounding box center [637, 394] width 50 height 28
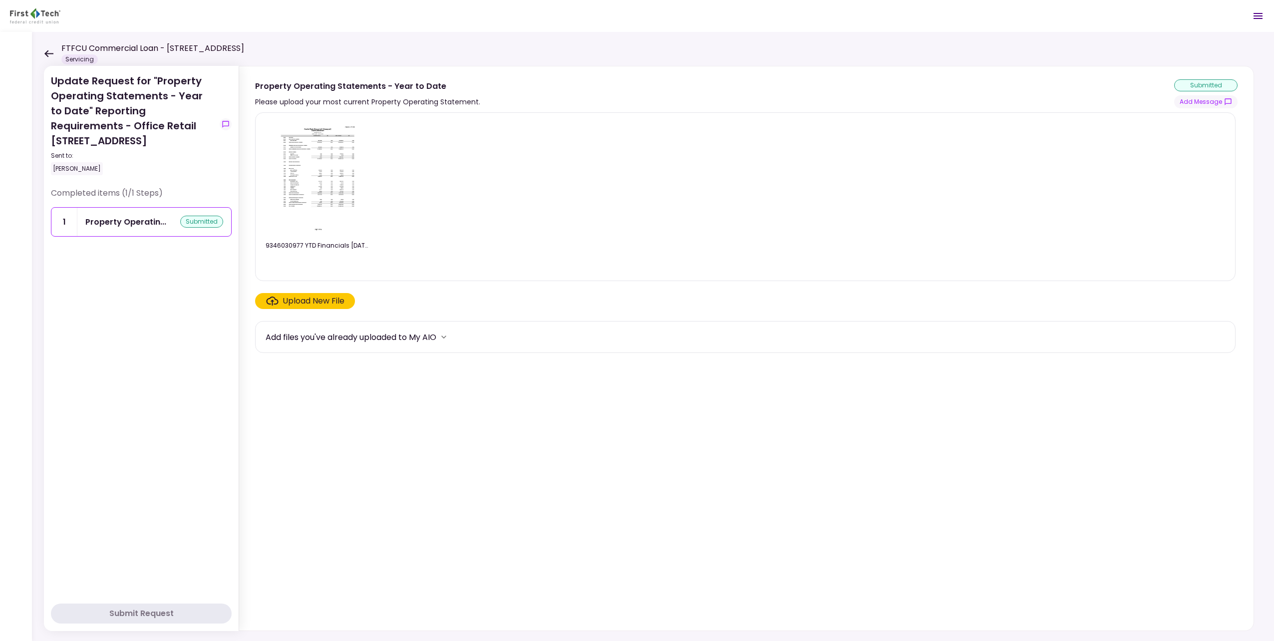
click at [49, 55] on icon at bounding box center [48, 53] width 9 height 7
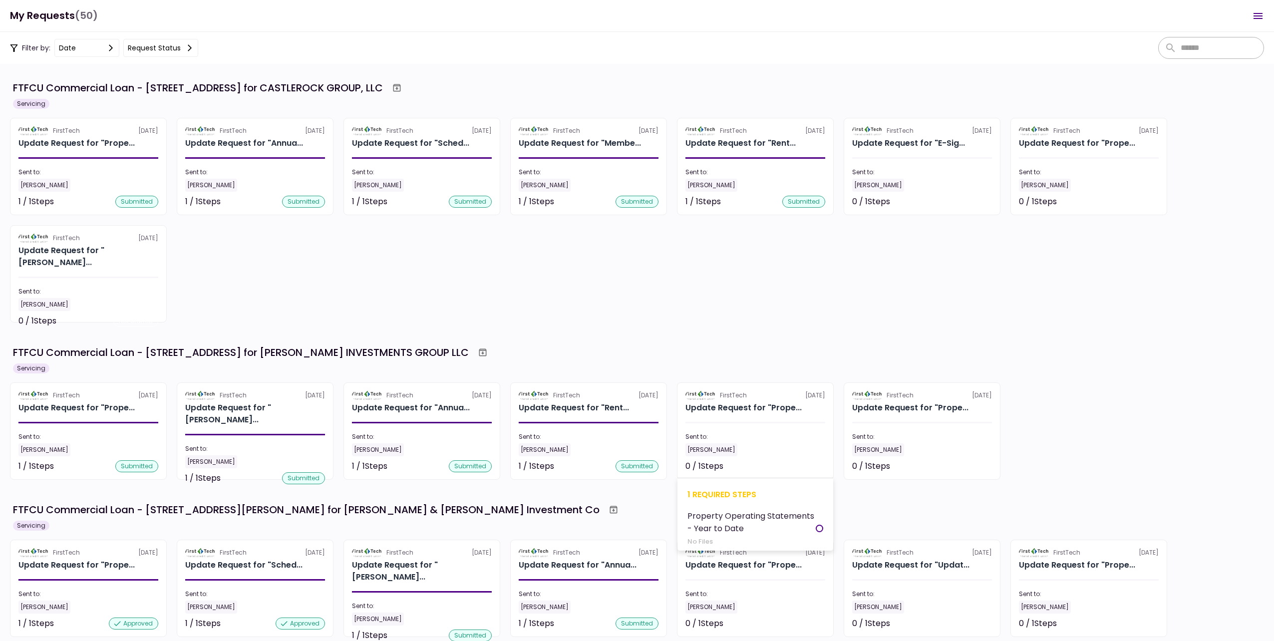
click at [754, 438] on div "Sent to:" at bounding box center [755, 436] width 140 height 9
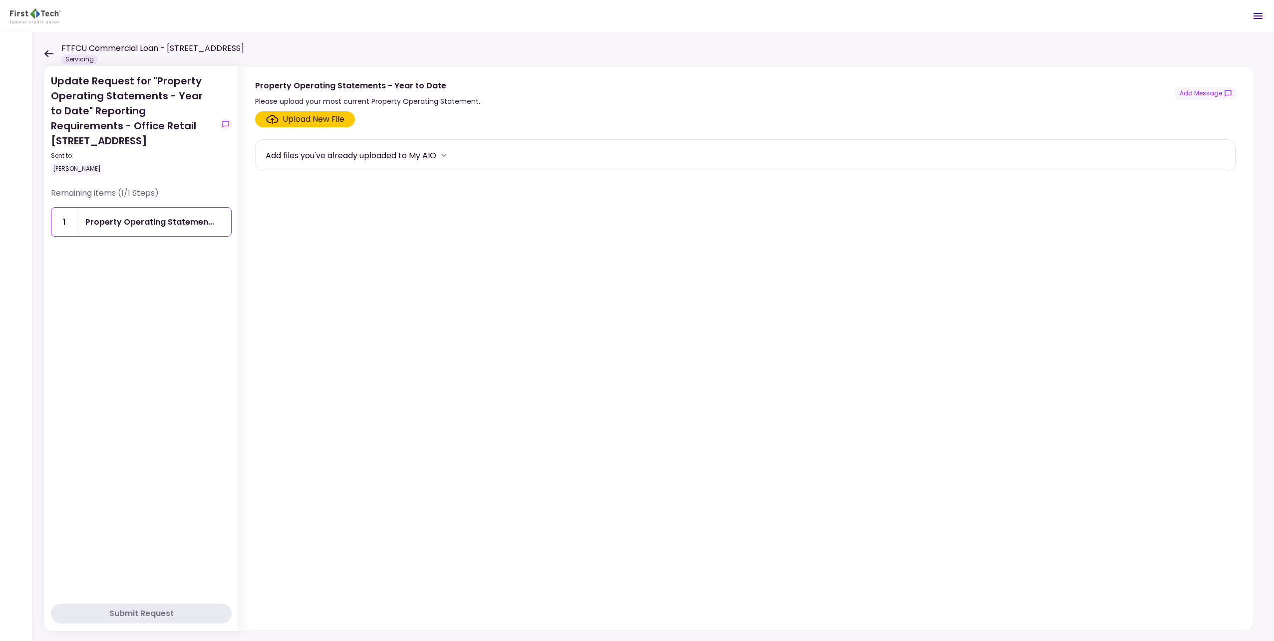
click at [49, 53] on icon at bounding box center [48, 53] width 9 height 7
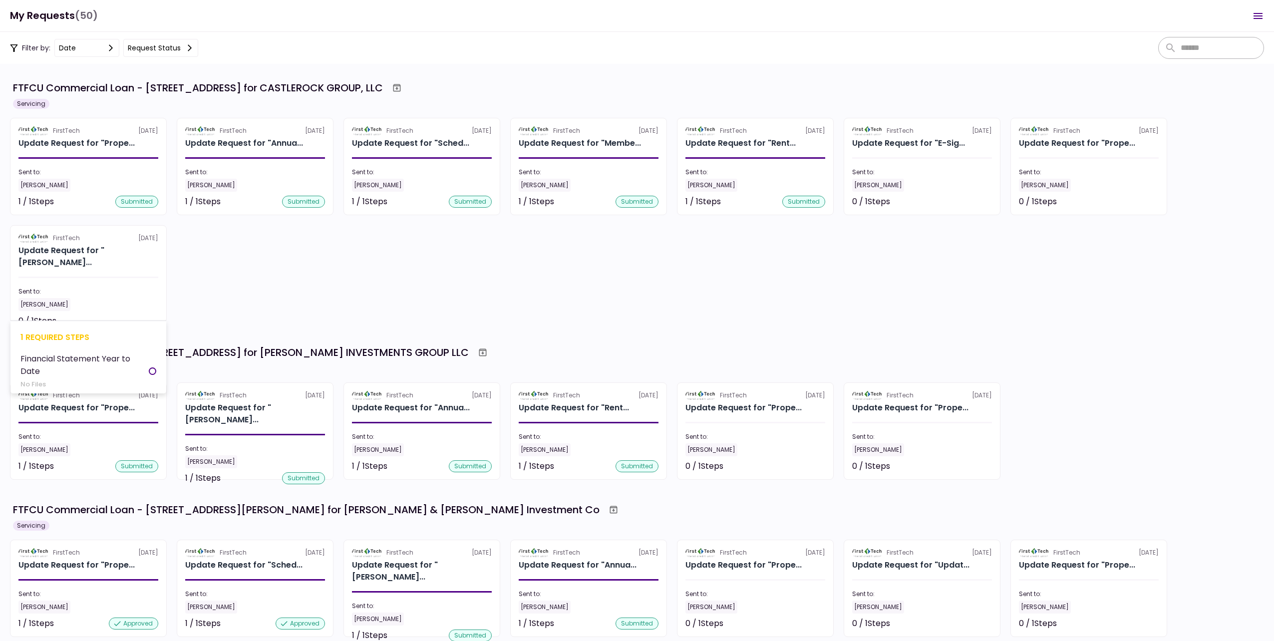
click at [114, 263] on section "FirstTech 3 Aug Update Request for "Finan... Sent to: Shanna Farquhar 0 / 1 Ste…" at bounding box center [88, 273] width 157 height 97
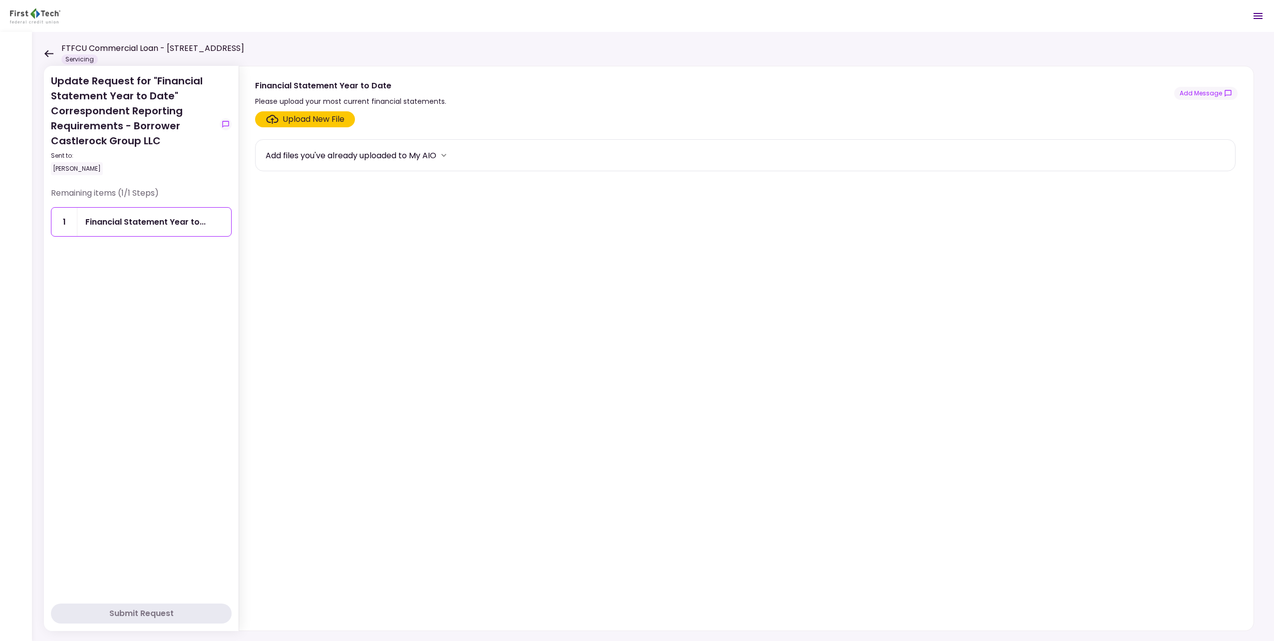
click at [297, 120] on div "Upload New File" at bounding box center [313, 119] width 62 height 12
click at [0, 0] on input "Upload New File" at bounding box center [0, 0] width 0 height 0
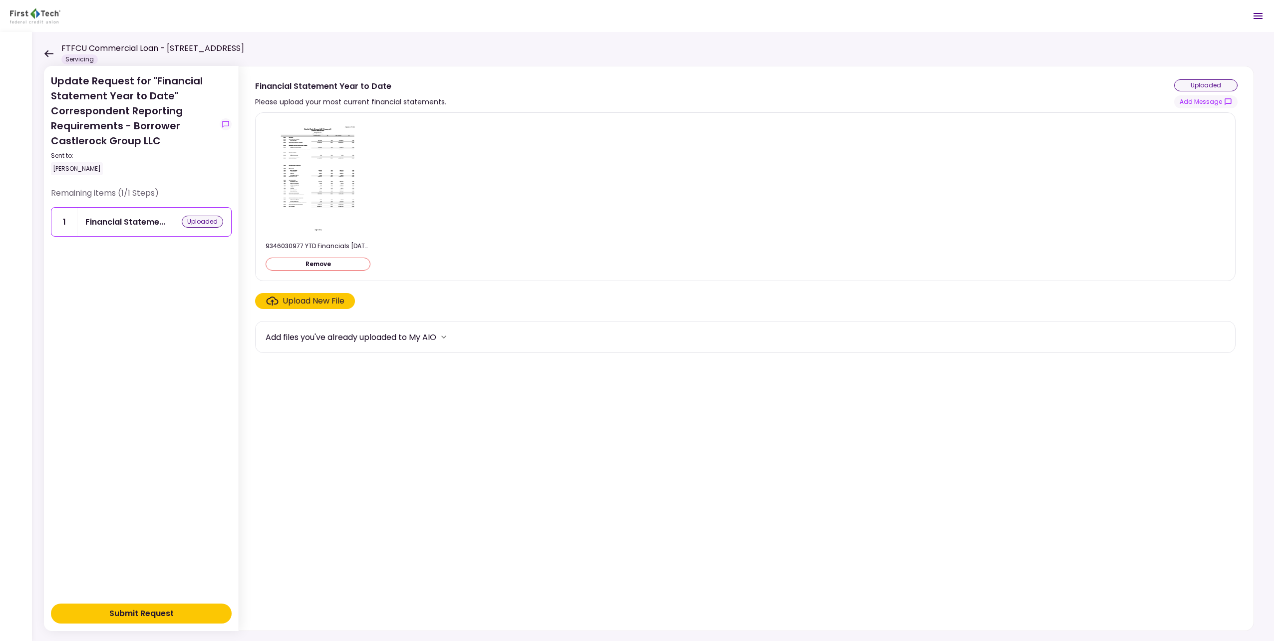
click at [181, 617] on button "Submit Request" at bounding box center [141, 613] width 181 height 20
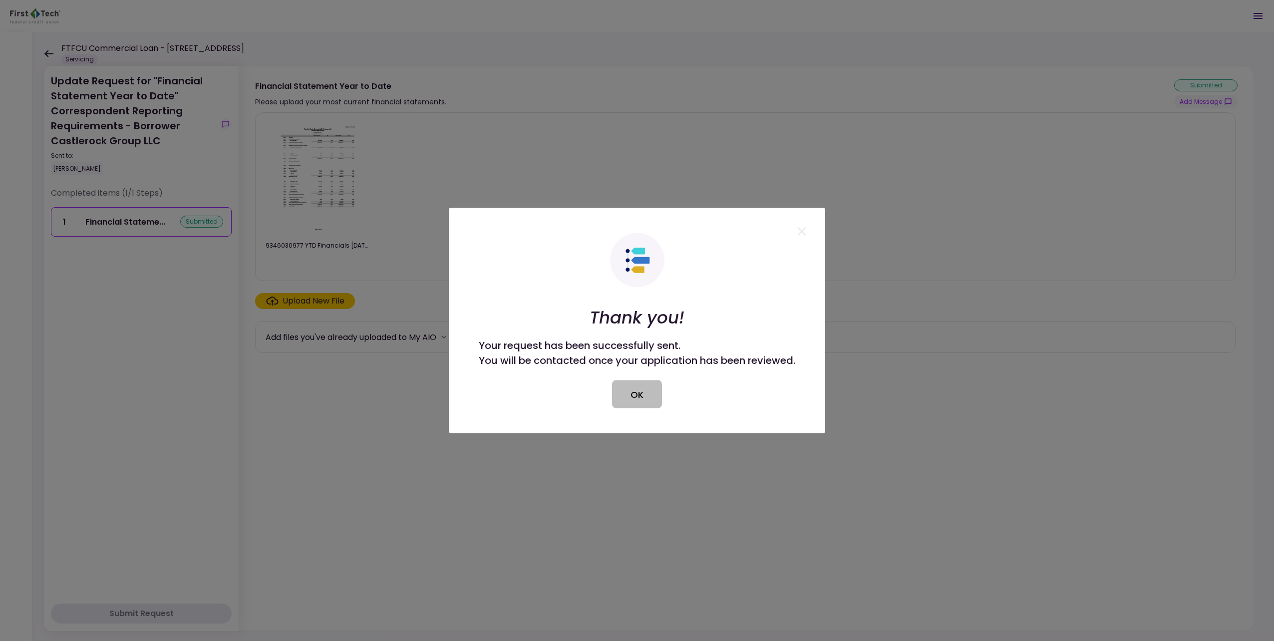
click at [625, 398] on button "OK" at bounding box center [637, 394] width 50 height 28
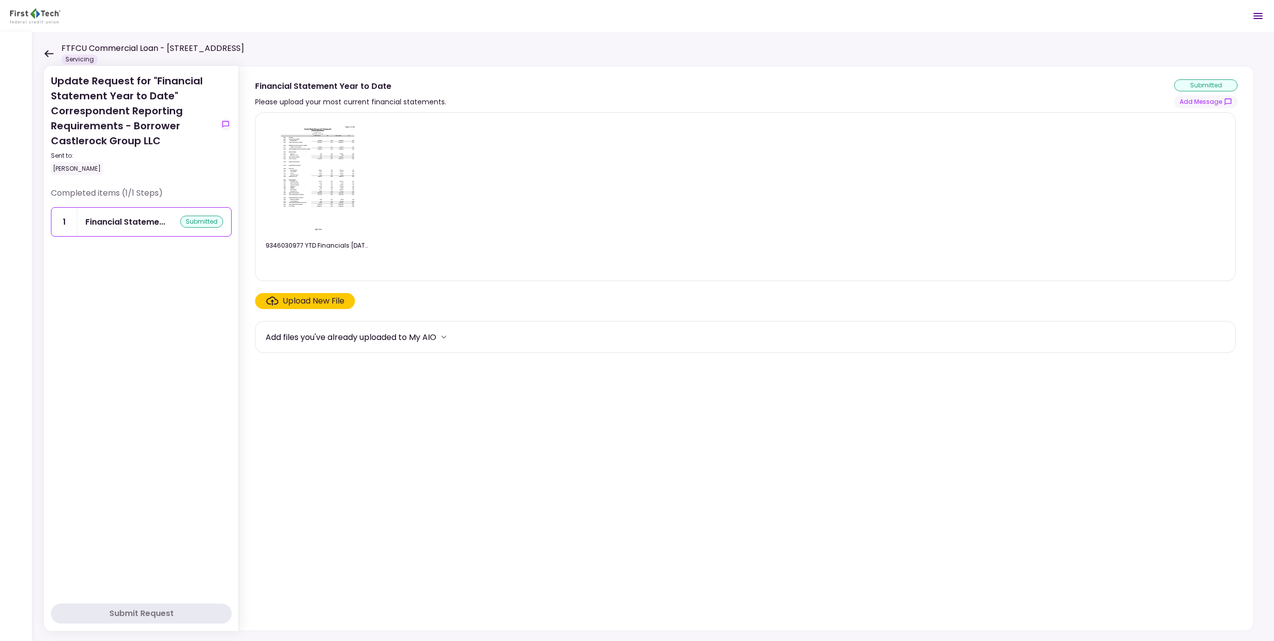
click at [48, 54] on icon at bounding box center [48, 53] width 9 height 7
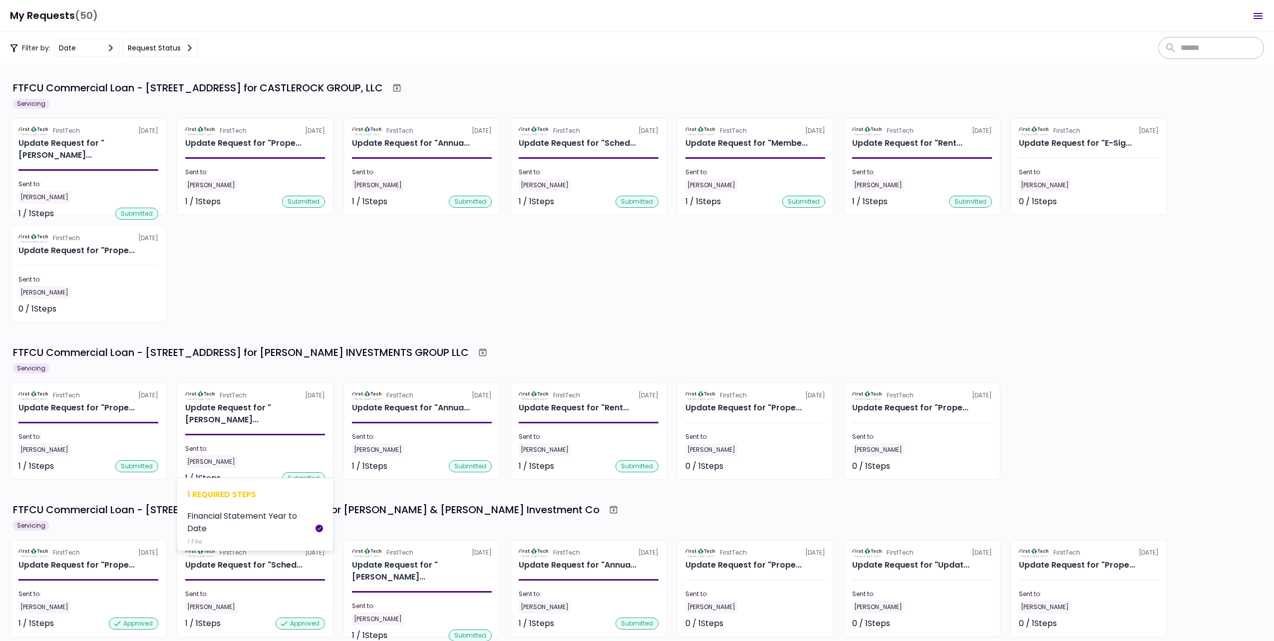
scroll to position [100, 0]
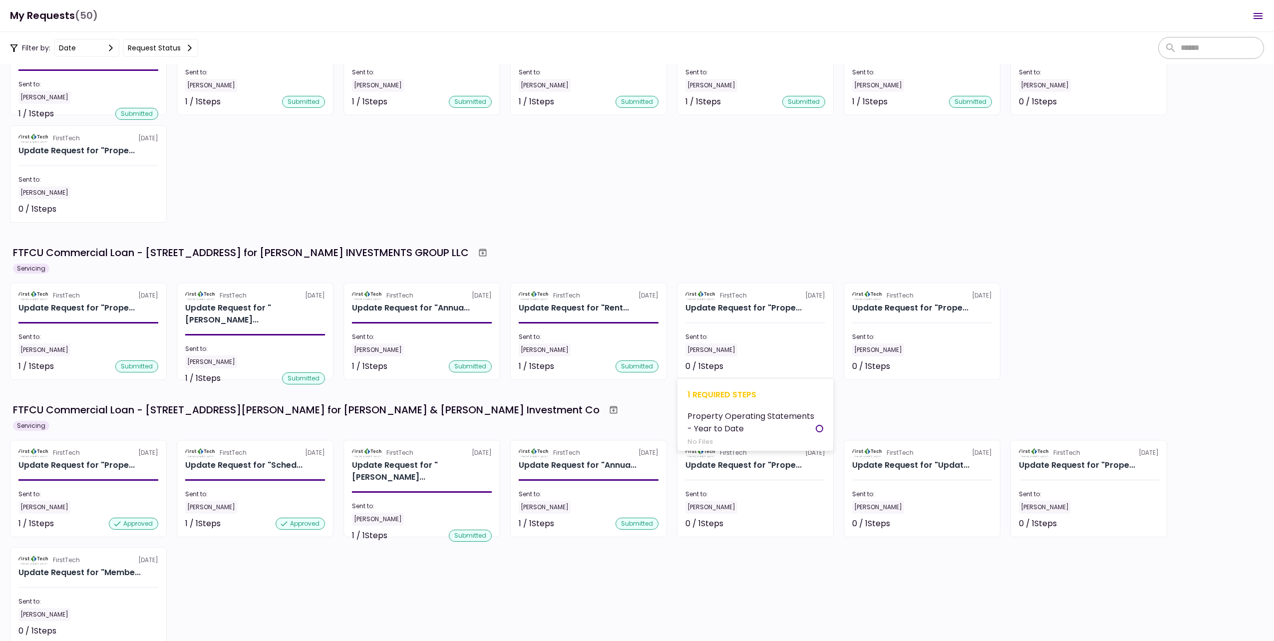
click at [769, 320] on section "FirstTech 3 Aug Update Request for "Prope... Sent to: Shanna Farquhar 0 / 1 Ste…" at bounding box center [755, 330] width 157 height 97
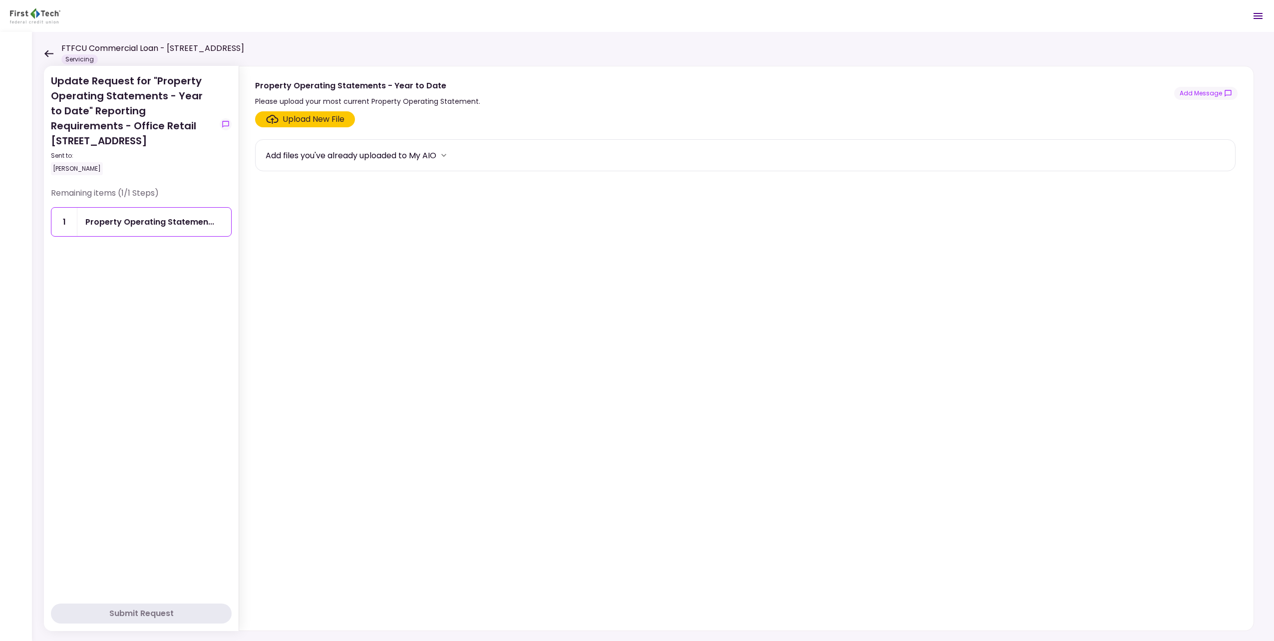
click at [307, 116] on div "Upload New File" at bounding box center [313, 119] width 62 height 12
click at [0, 0] on input "Upload New File" at bounding box center [0, 0] width 0 height 0
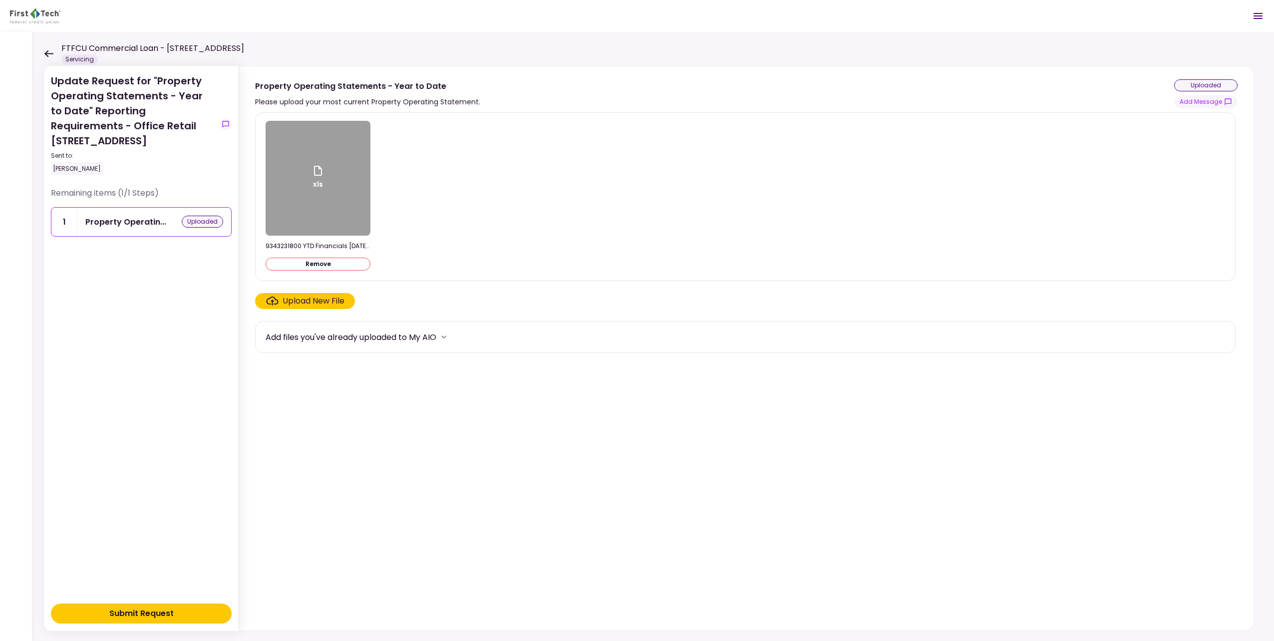
click at [170, 616] on div "Submit Request" at bounding box center [141, 613] width 64 height 12
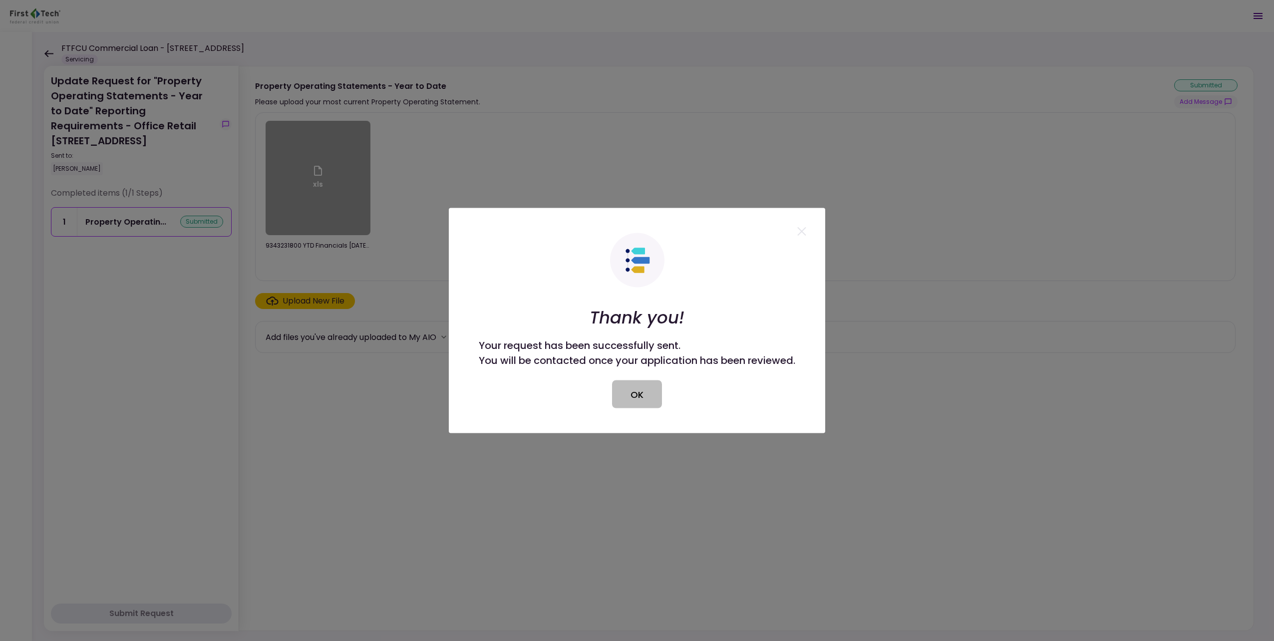
click at [641, 400] on button "OK" at bounding box center [637, 394] width 50 height 28
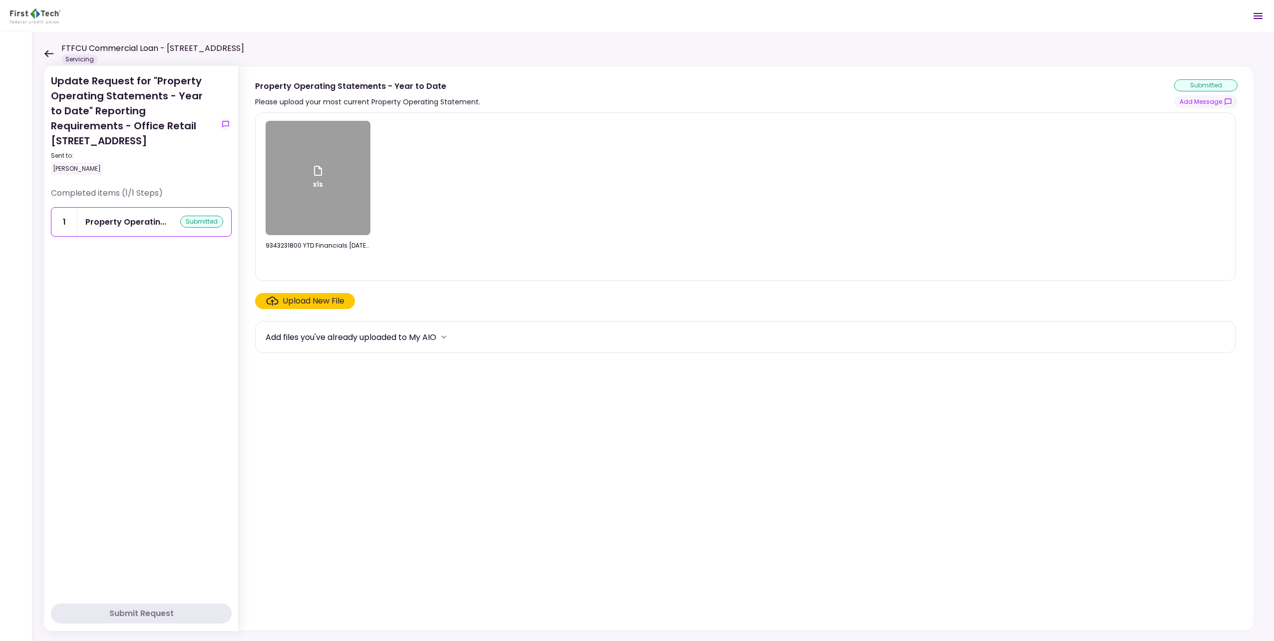
click at [50, 52] on icon at bounding box center [48, 53] width 9 height 7
